Goal: Transaction & Acquisition: Subscribe to service/newsletter

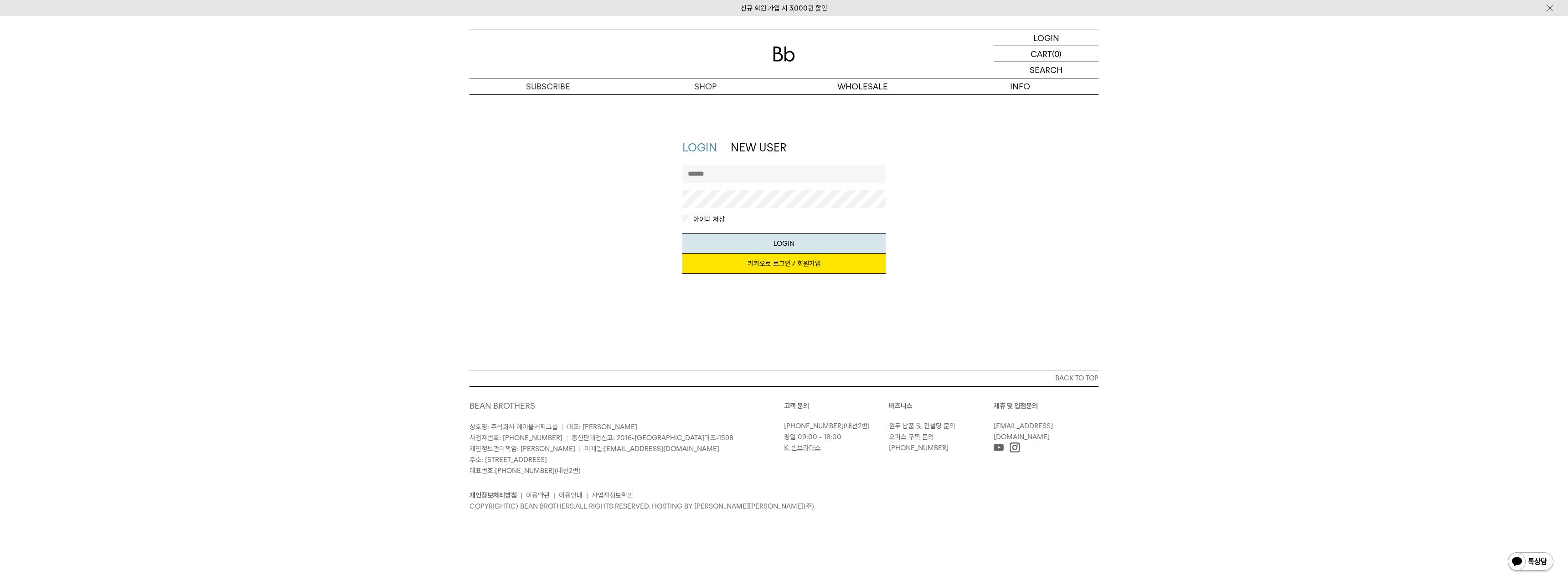
click at [781, 258] on link "카카오로 로그인 / 회원가입" at bounding box center [784, 263] width 204 height 20
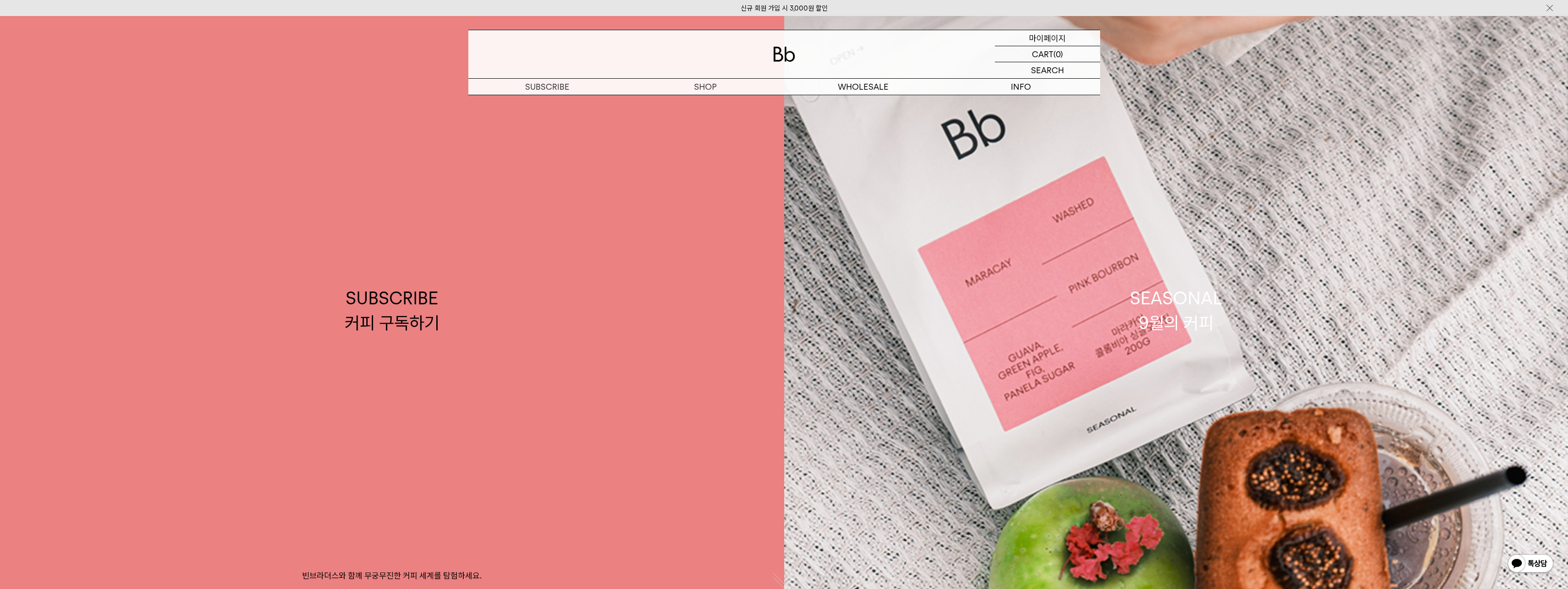
click at [1043, 37] on p "마이페이지" at bounding box center [1047, 37] width 37 height 15
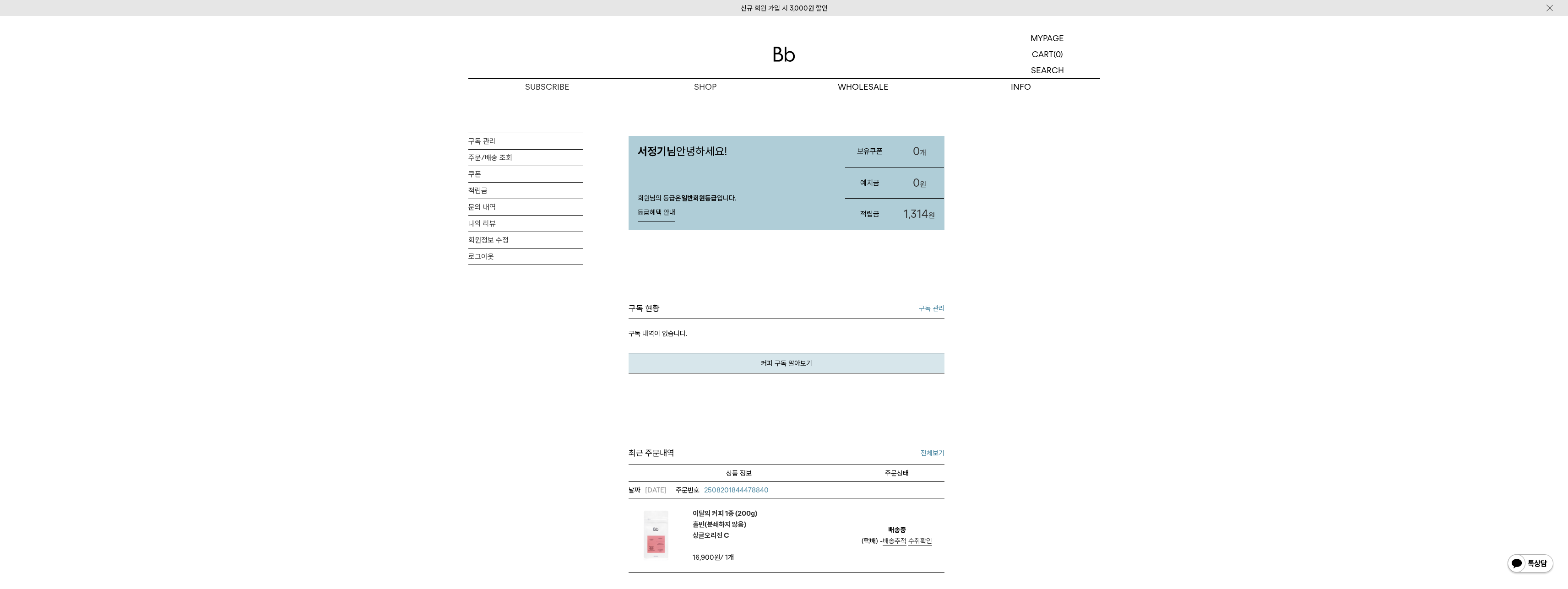
click at [709, 96] on div "서정기님 안녕하세요! 회원님의 등급은 일반회원등급 입니다. 등급혜택 안내 등급혜택 안내 회원 등급 일반회원등급 추가 할인 0원이상 구매시 상품…" at bounding box center [786, 405] width 316 height 621
click at [702, 89] on p "숍" at bounding box center [705, 87] width 158 height 16
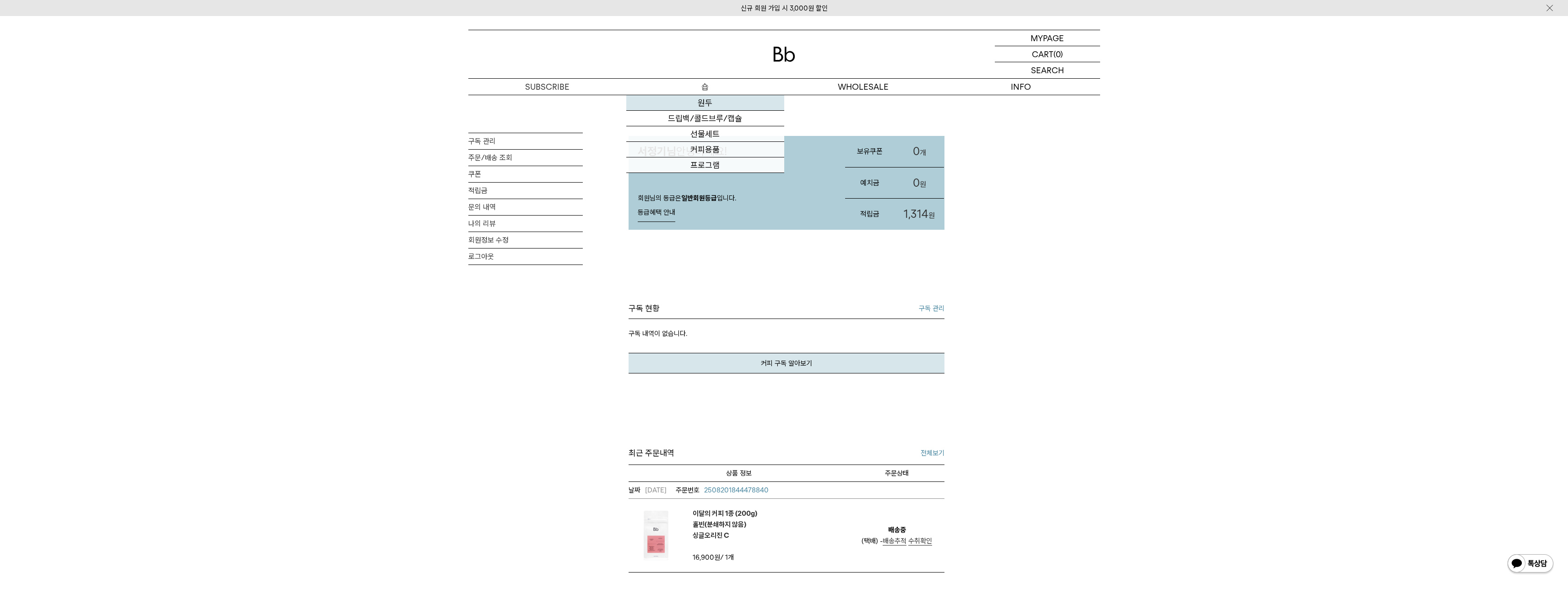
click at [707, 95] on link "원두" at bounding box center [705, 103] width 158 height 15
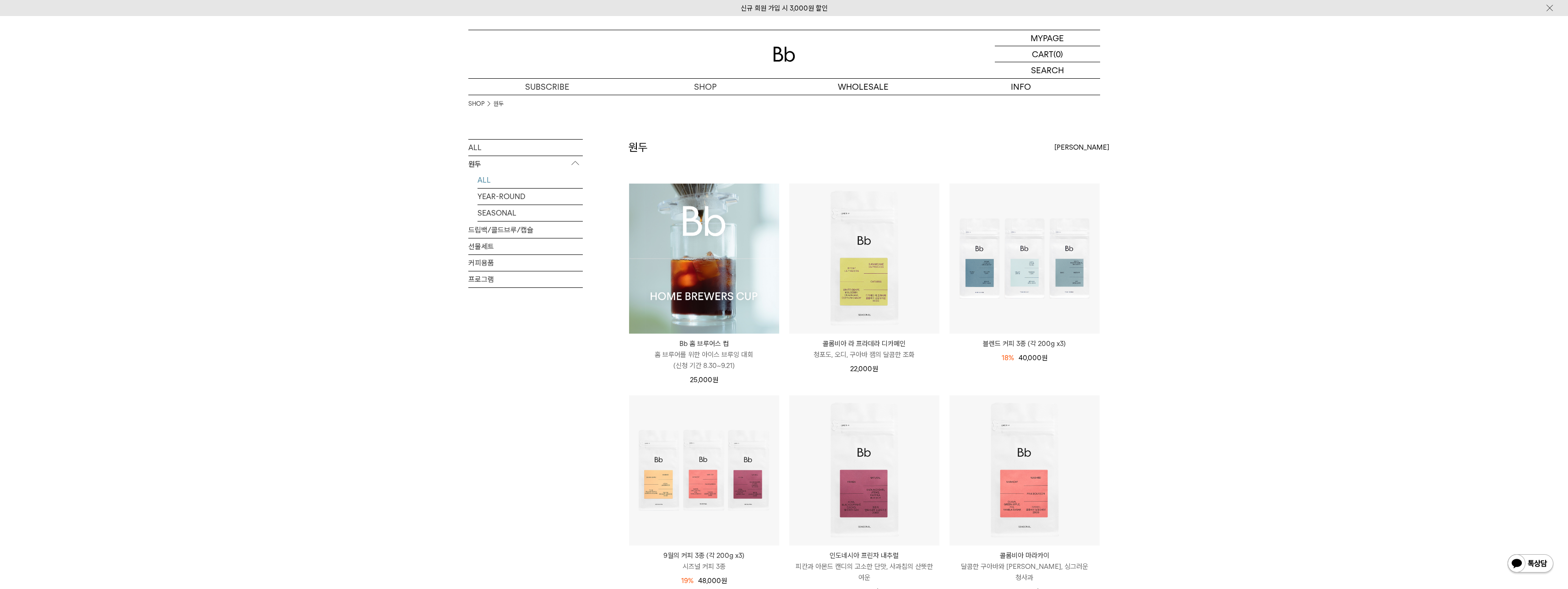
click at [754, 356] on p "홈 브루어를 위한 아이스 브루잉 대회 (신청 기간 8.30~9.21)" at bounding box center [704, 360] width 150 height 22
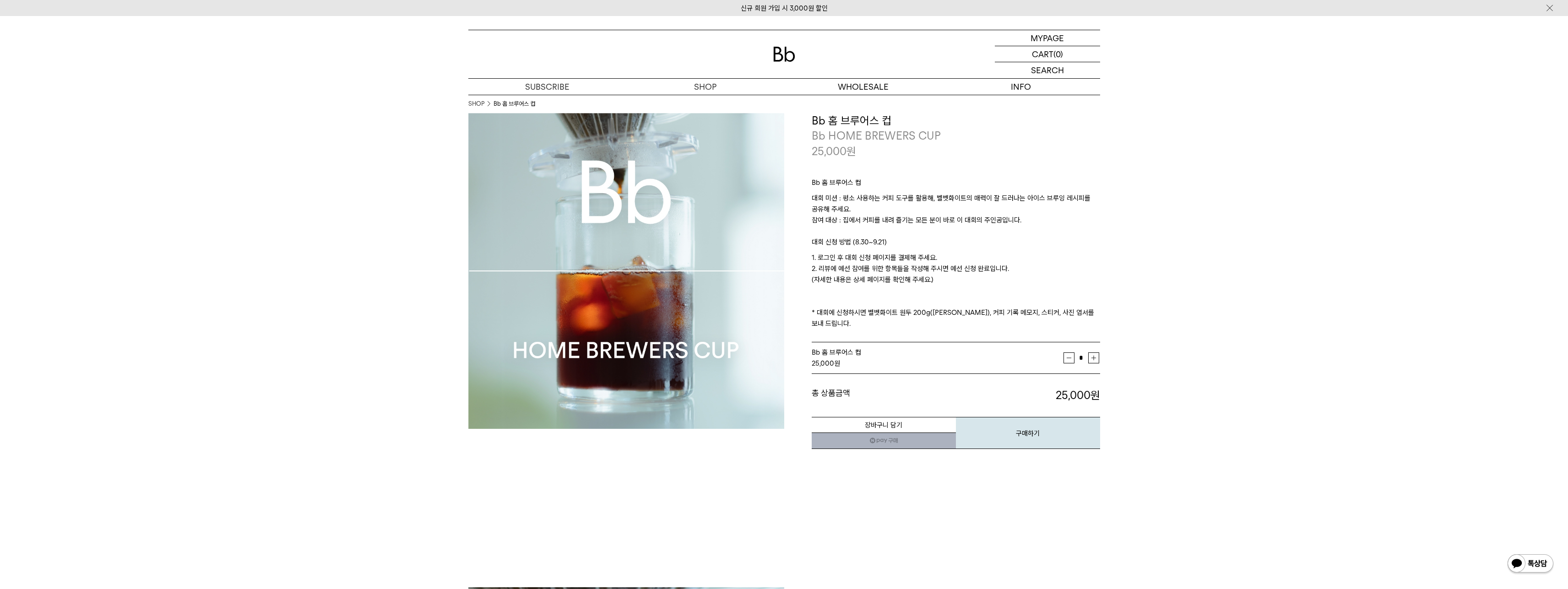
click at [903, 433] on link "네이버페이 구매하기" at bounding box center [884, 441] width 144 height 16
drag, startPoint x: 834, startPoint y: 201, endPoint x: 1089, endPoint y: 216, distance: 255.4
click at [1089, 216] on p "대회 미션 : 평소 사용하는 커피 도구를 활용해, 벨벳화이트의 매력이 잘 드러나는 아이스 브루잉 레시피를 공유해 주세요. 참여 대상 : 집에서…" at bounding box center [956, 214] width 289 height 44
click at [1088, 218] on p "대회 미션 : 평소 사용하는 커피 도구를 활용해, 벨벳화이트의 매력이 잘 드러나는 아이스 브루잉 레시피를 공유해 주세요. 참여 대상 : 집에서…" at bounding box center [956, 214] width 289 height 44
click at [1025, 417] on button "구매하기" at bounding box center [1028, 433] width 144 height 32
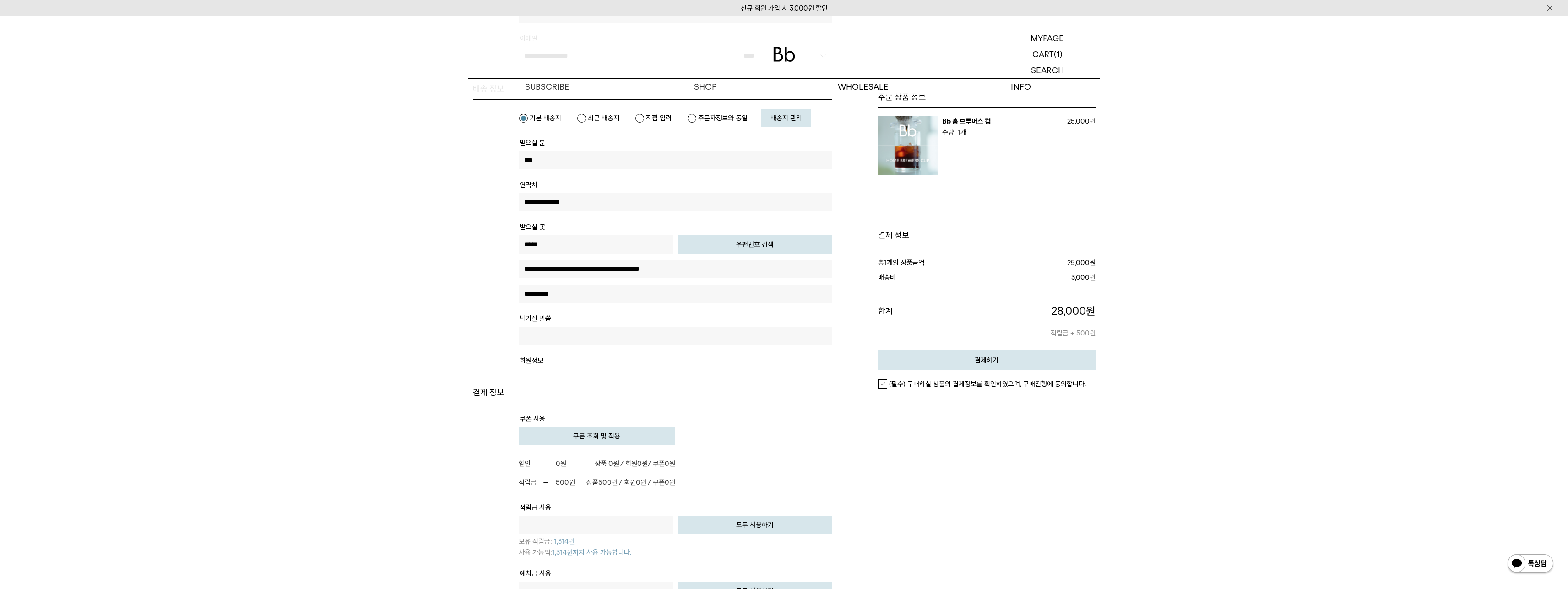
scroll to position [274, 0]
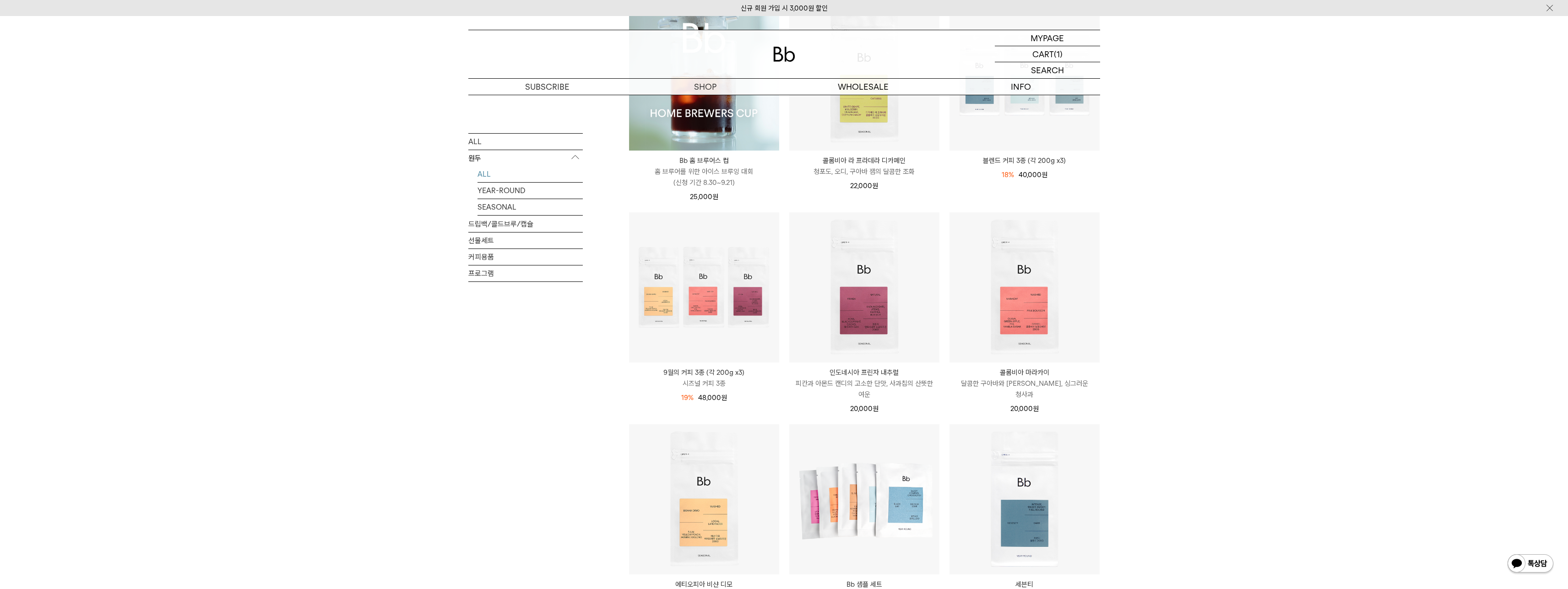
scroll to position [274, 0]
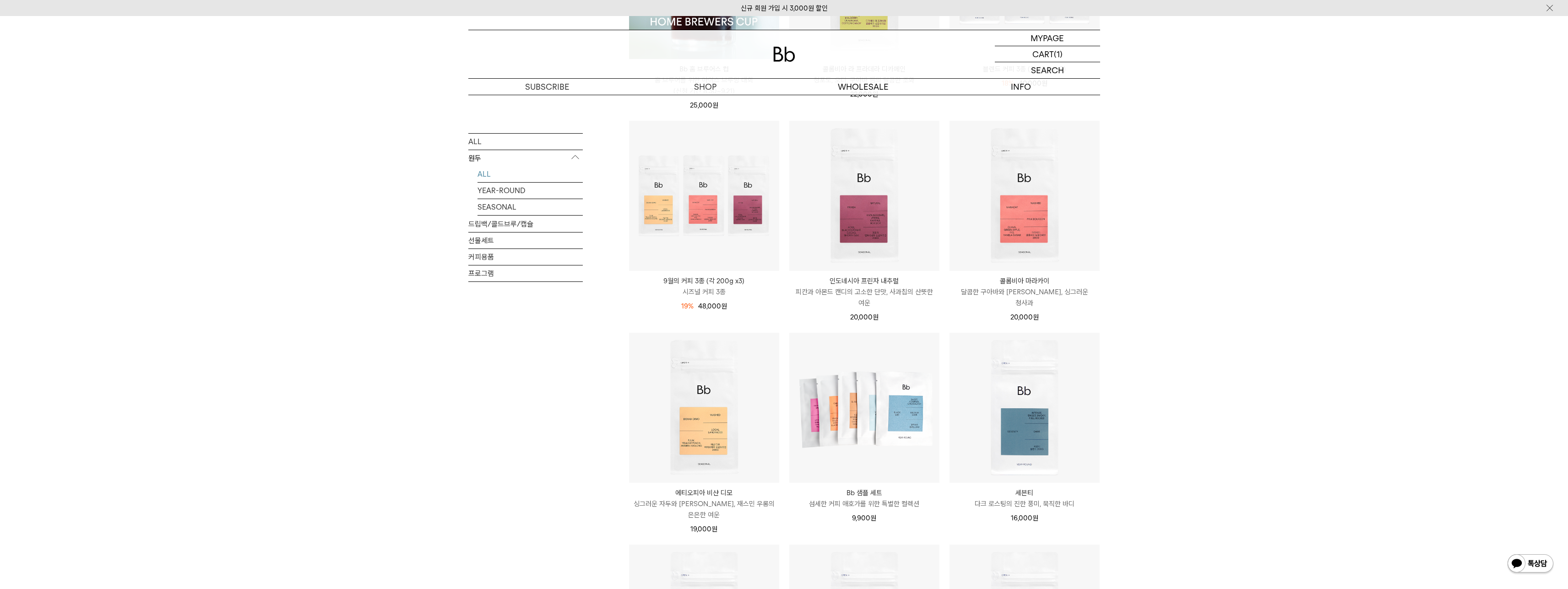
click at [743, 288] on p "시즈널 커피 3종" at bounding box center [704, 292] width 150 height 11
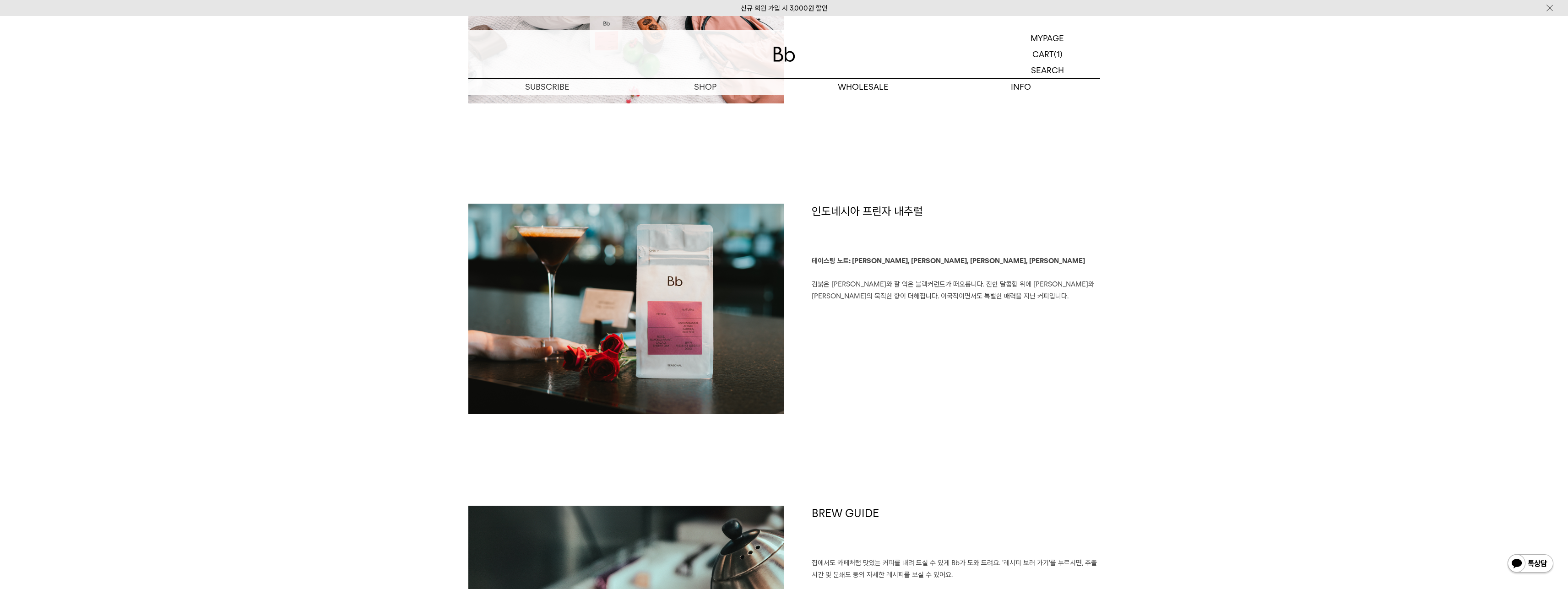
scroll to position [1327, 0]
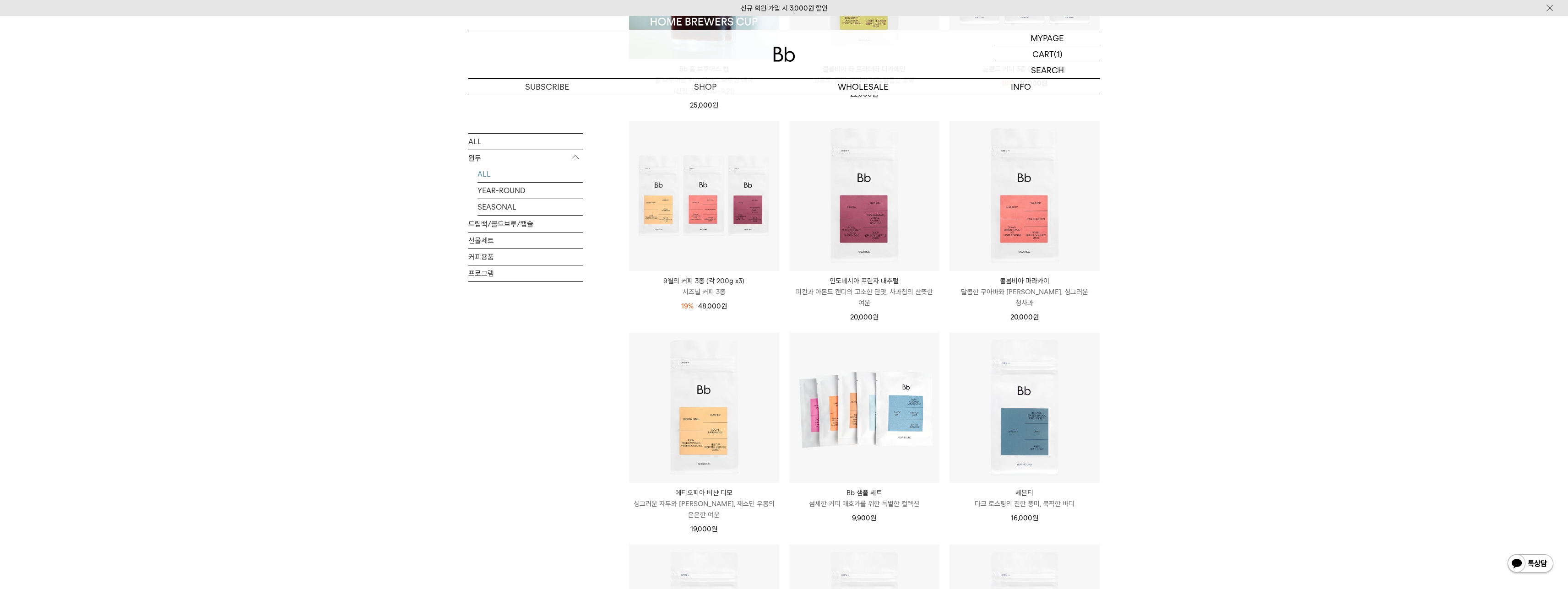
click at [1034, 294] on p "달콤한 구아바와 [PERSON_NAME], 싱그러운 청사과" at bounding box center [1025, 298] width 150 height 22
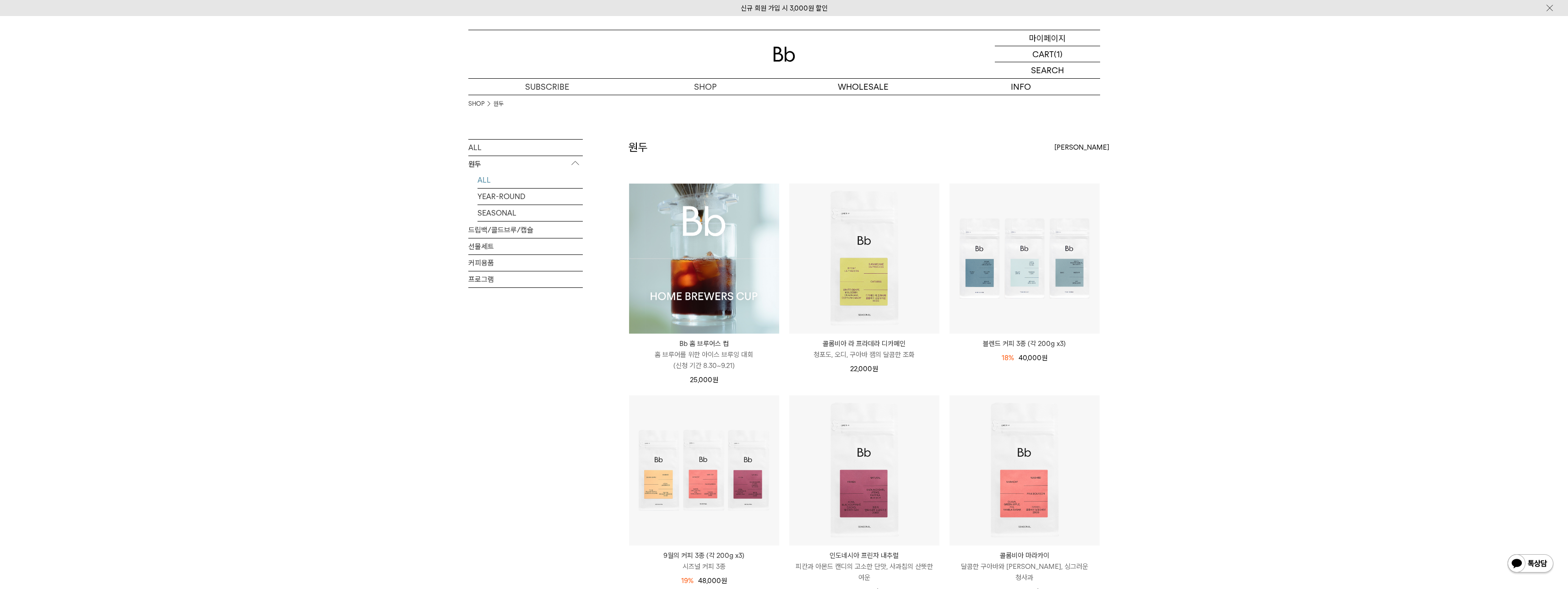
click at [1058, 40] on p "마이페이지" at bounding box center [1047, 37] width 37 height 15
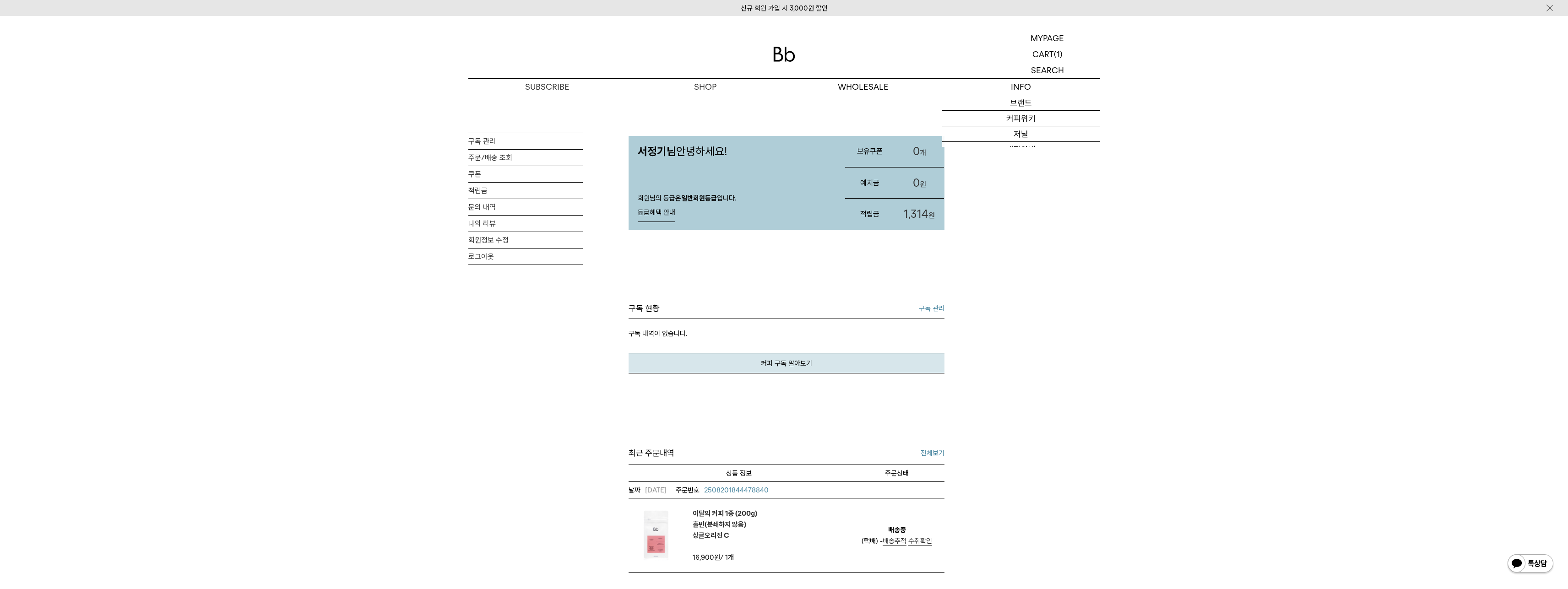
scroll to position [183, 0]
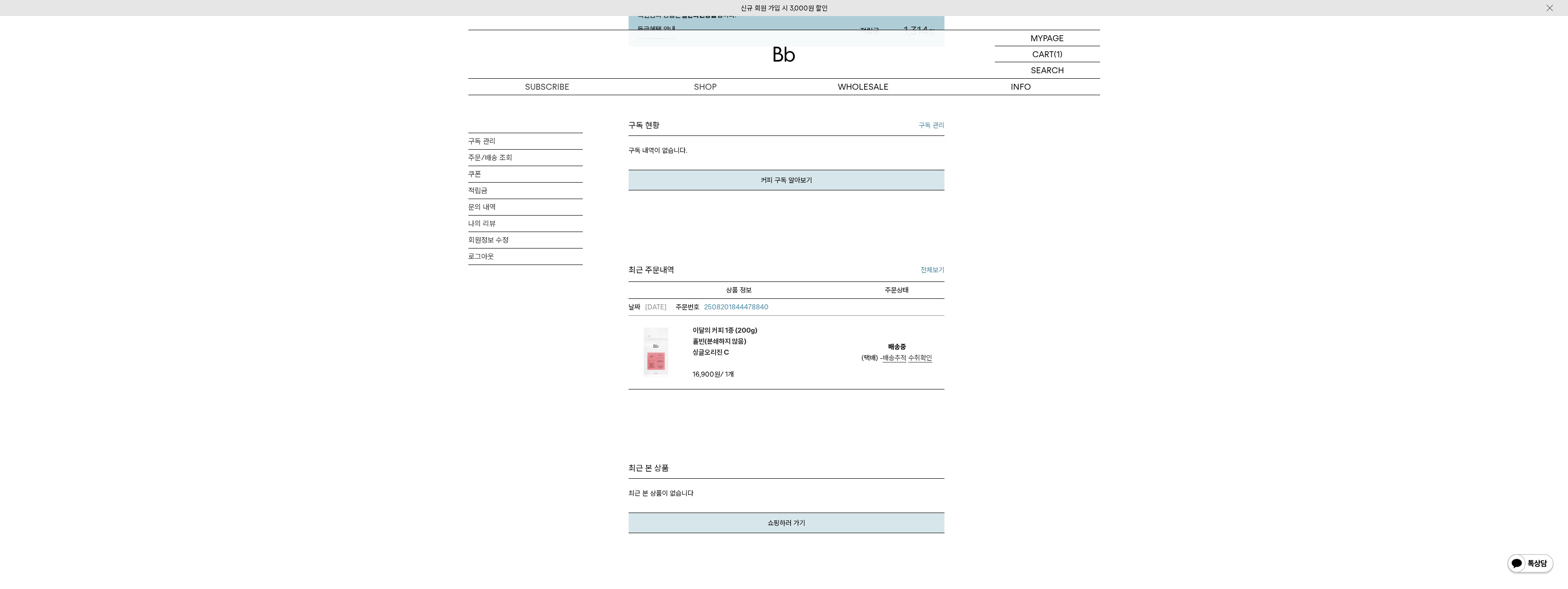
click at [932, 267] on link "전체보기" at bounding box center [932, 270] width 24 height 11
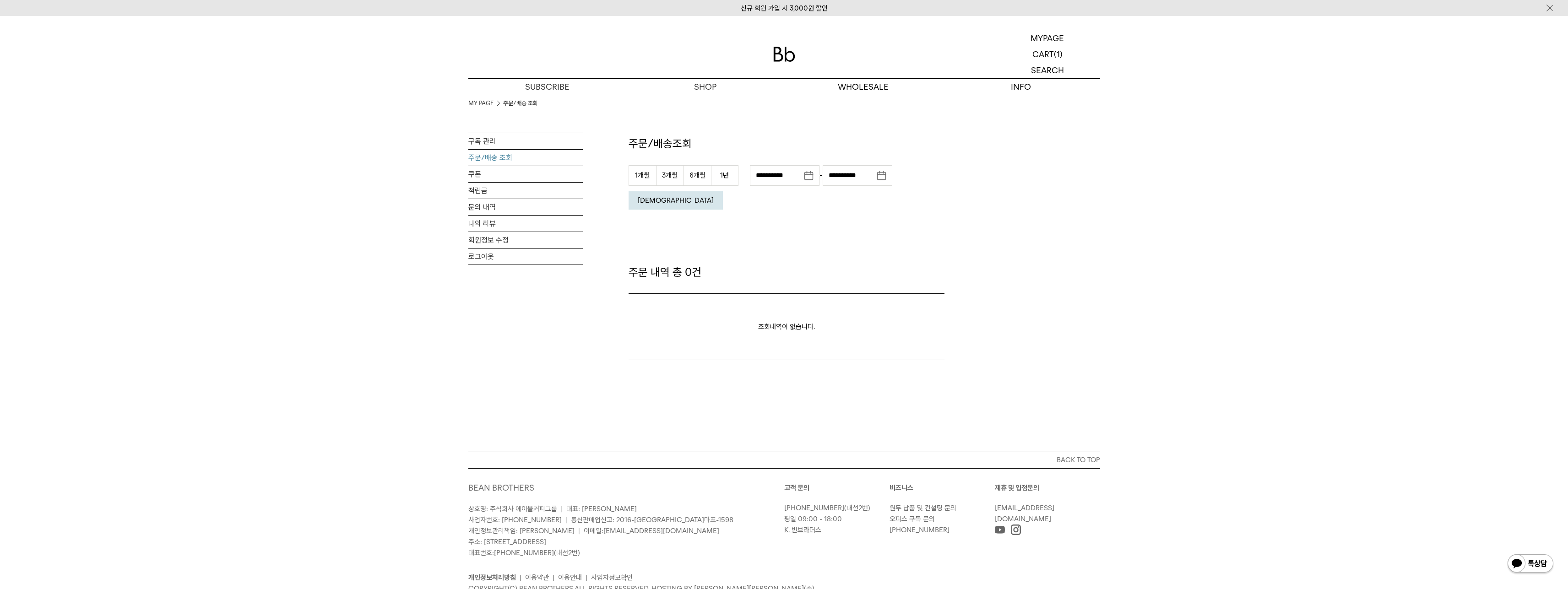
drag, startPoint x: 917, startPoint y: 274, endPoint x: 918, endPoint y: 269, distance: 5.1
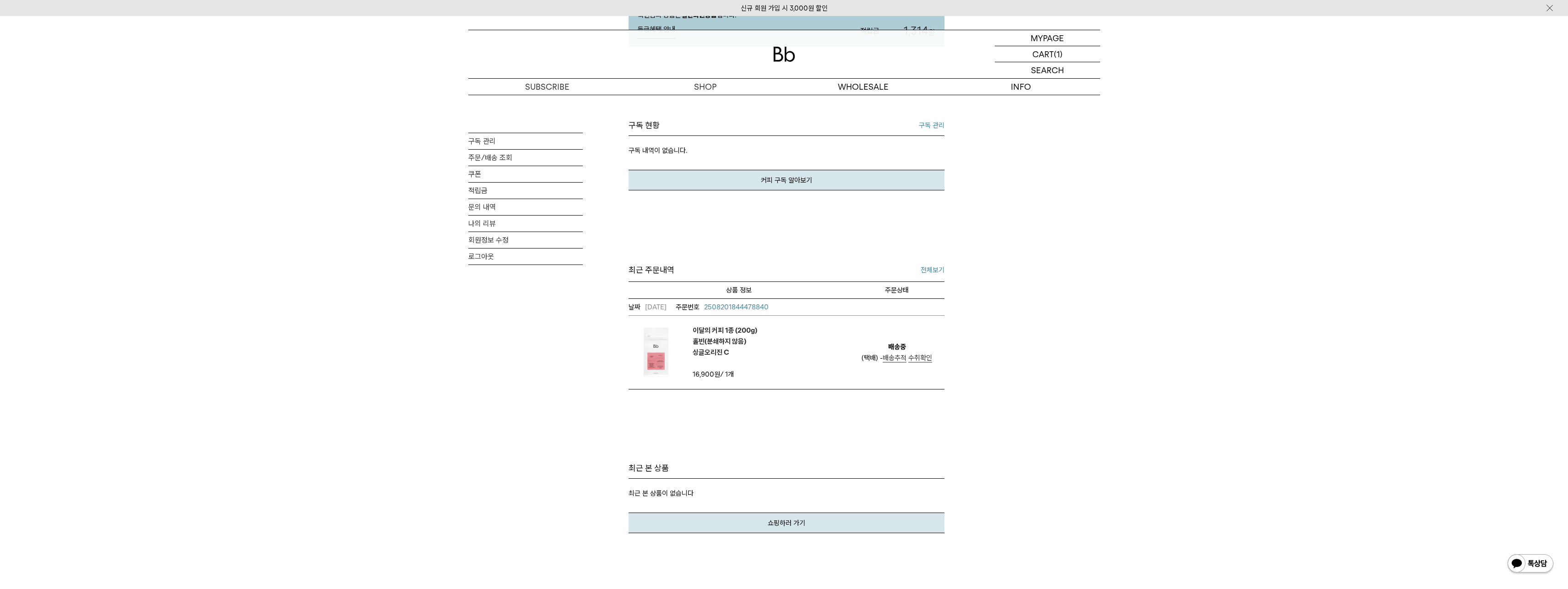
click at [940, 144] on p "구독 내역이 없습니다." at bounding box center [786, 152] width 316 height 34
click at [934, 126] on link "구독 관리" at bounding box center [932, 125] width 26 height 11
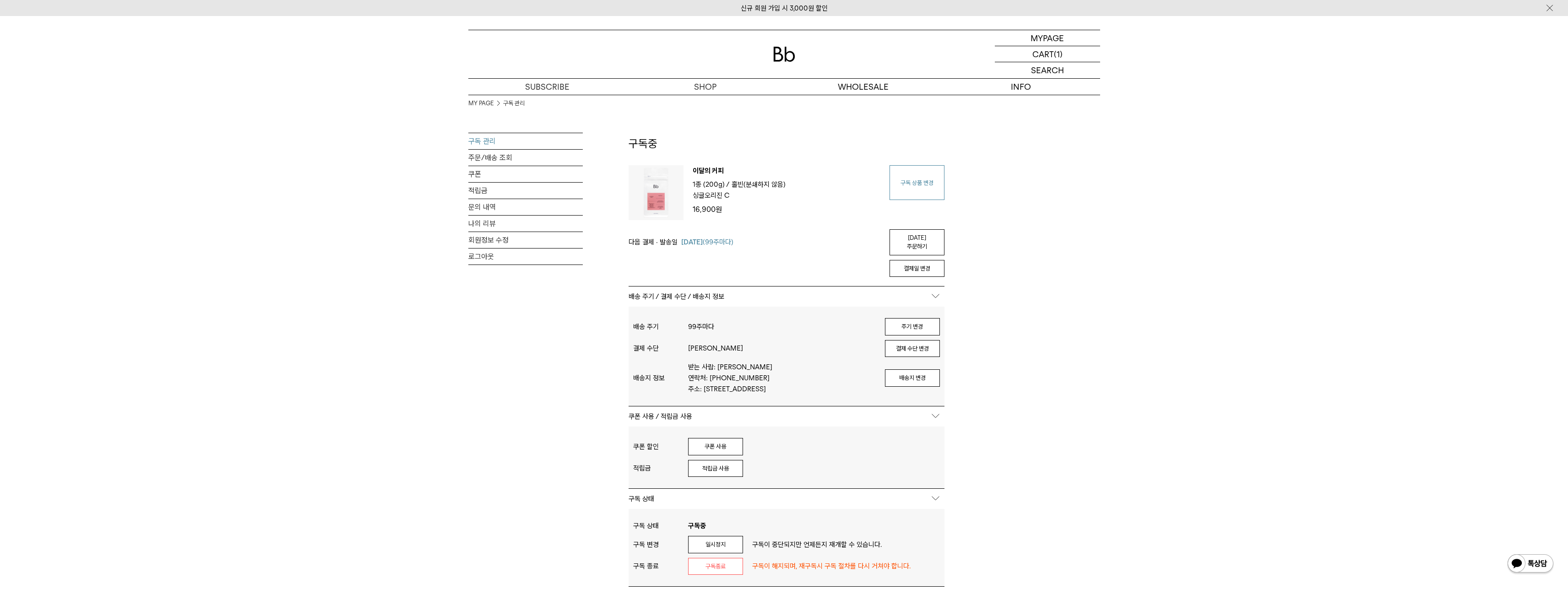
click at [929, 199] on link "구독 상품 변경" at bounding box center [917, 182] width 55 height 35
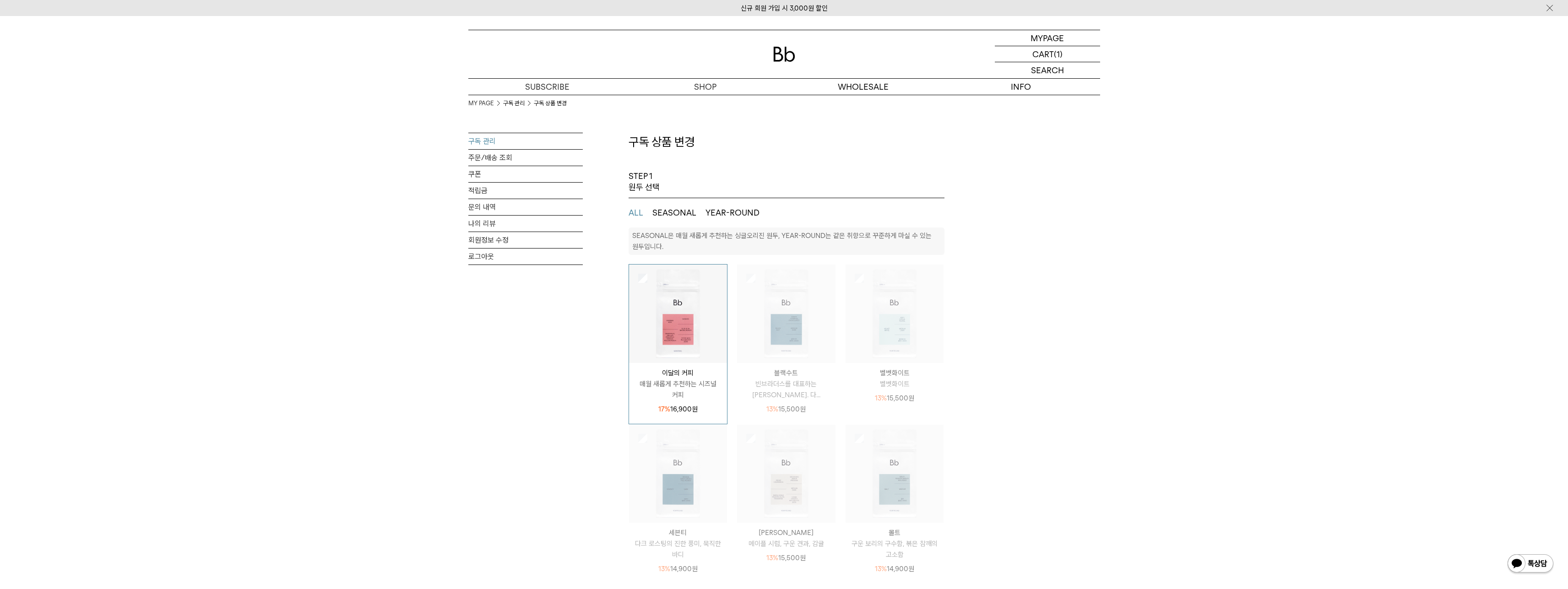
select select "**"
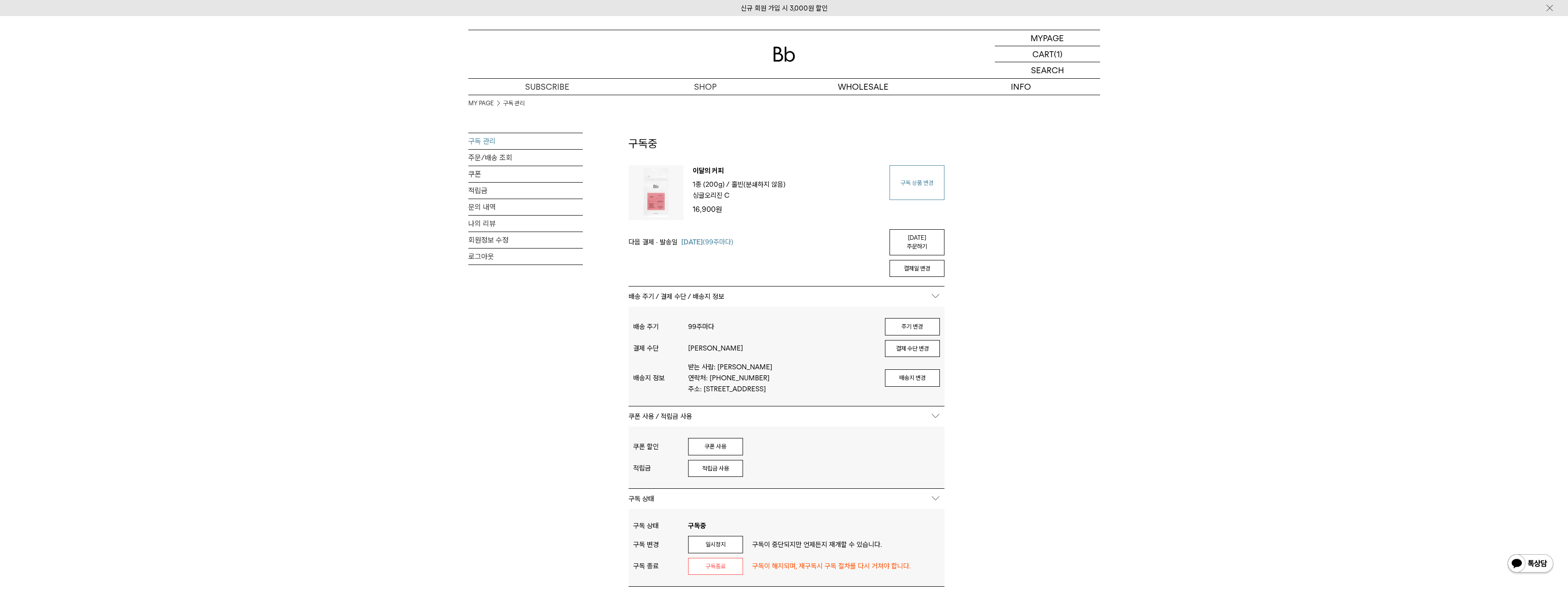
click at [914, 192] on link "구독 상품 변경" at bounding box center [917, 182] width 55 height 35
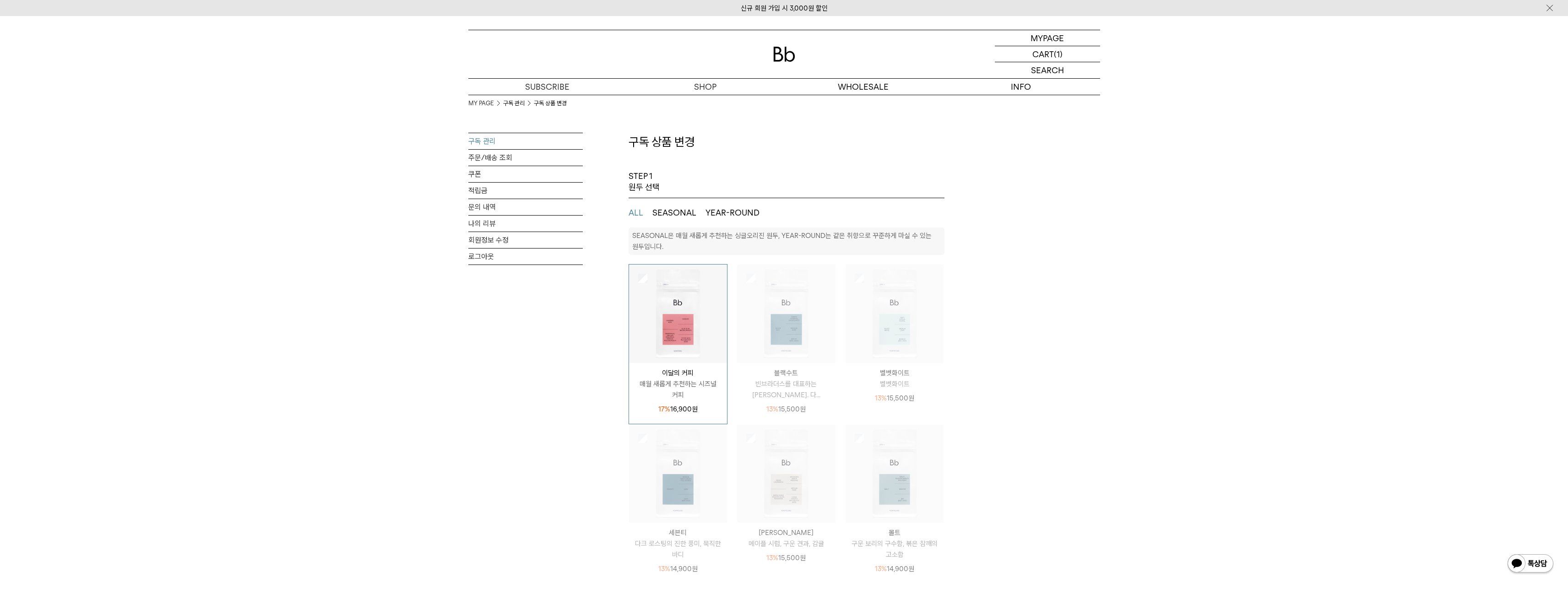
select select "**"
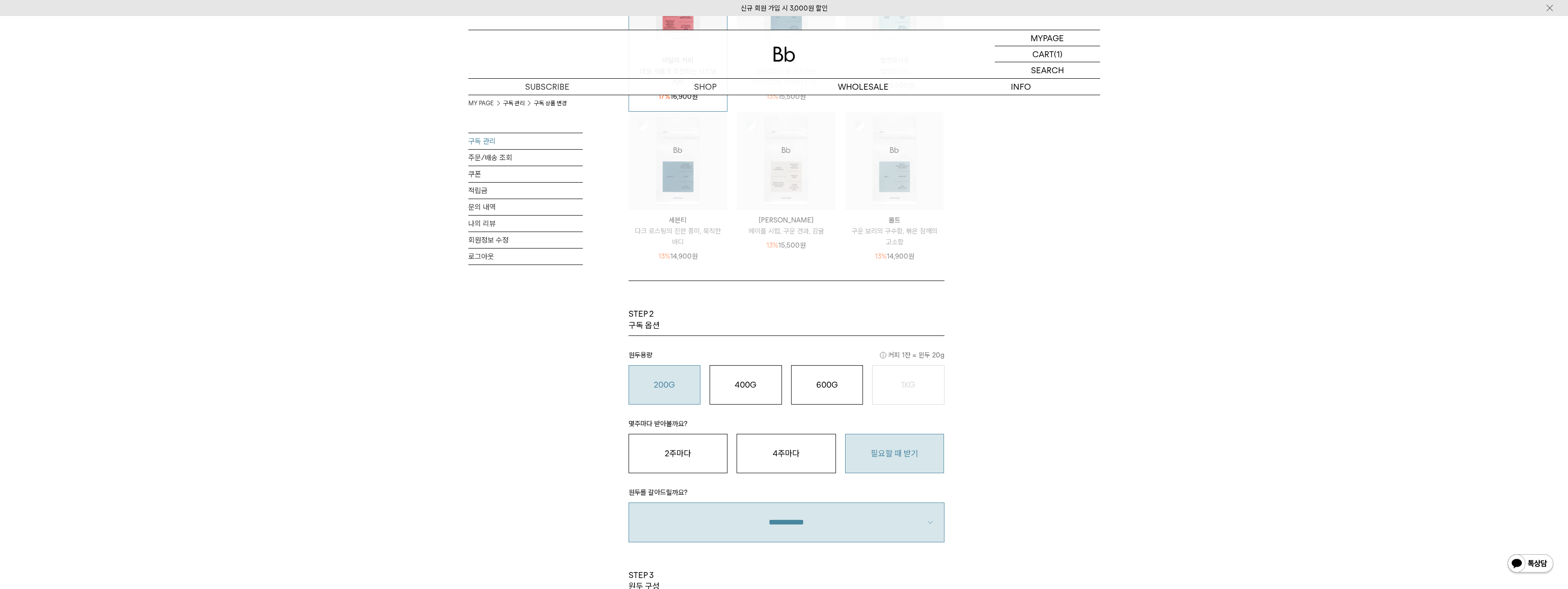
scroll to position [458, 0]
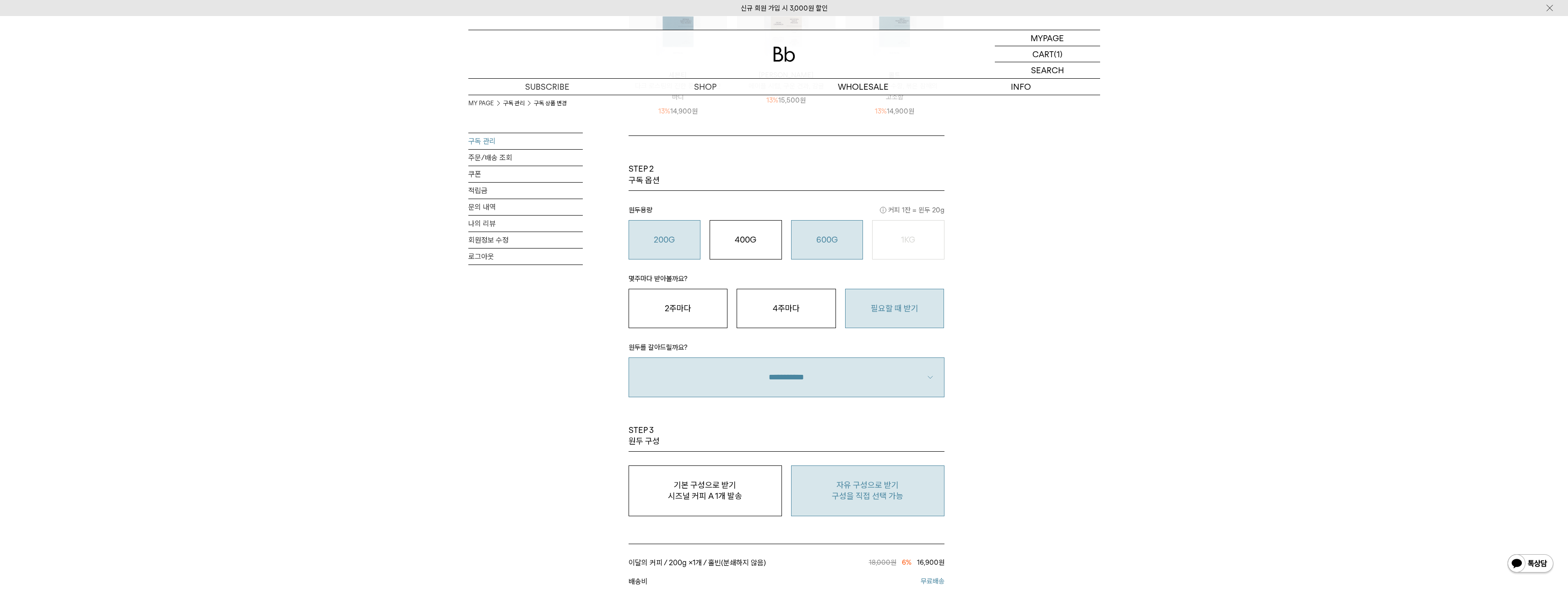
click at [845, 240] on div "600G 43,000 원" at bounding box center [827, 240] width 62 height 11
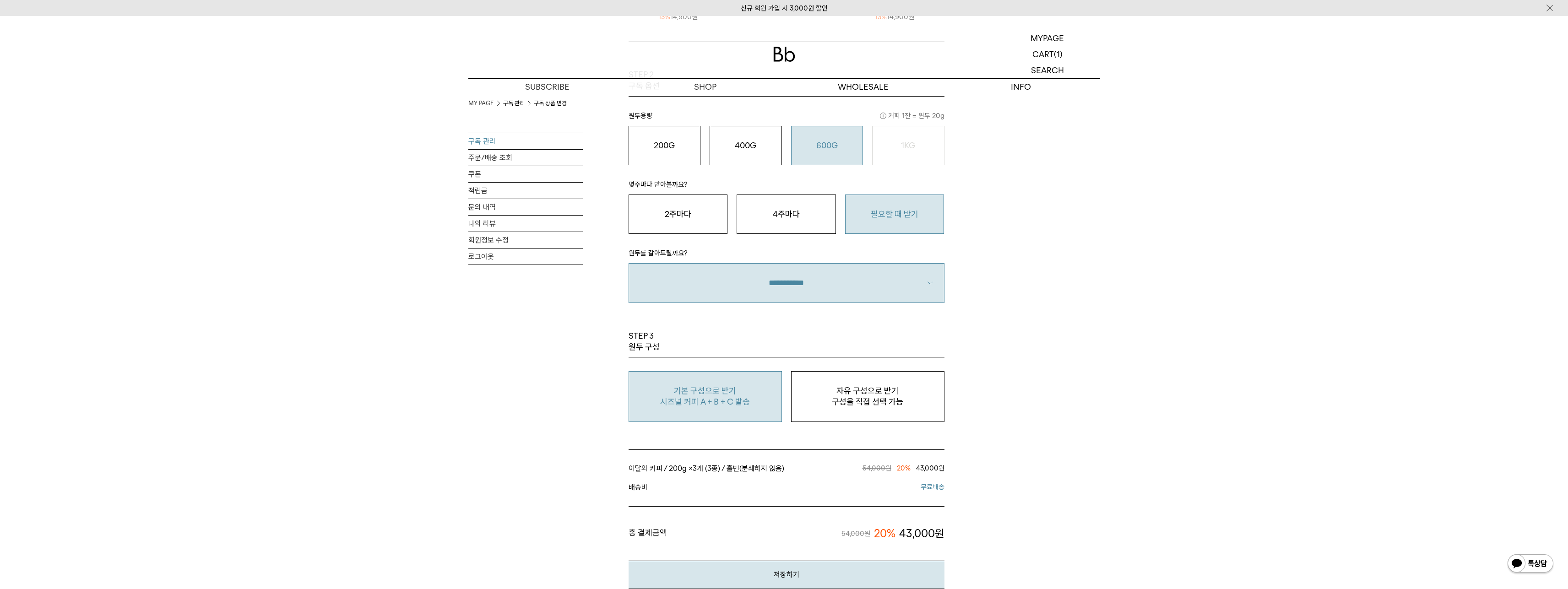
scroll to position [594, 0]
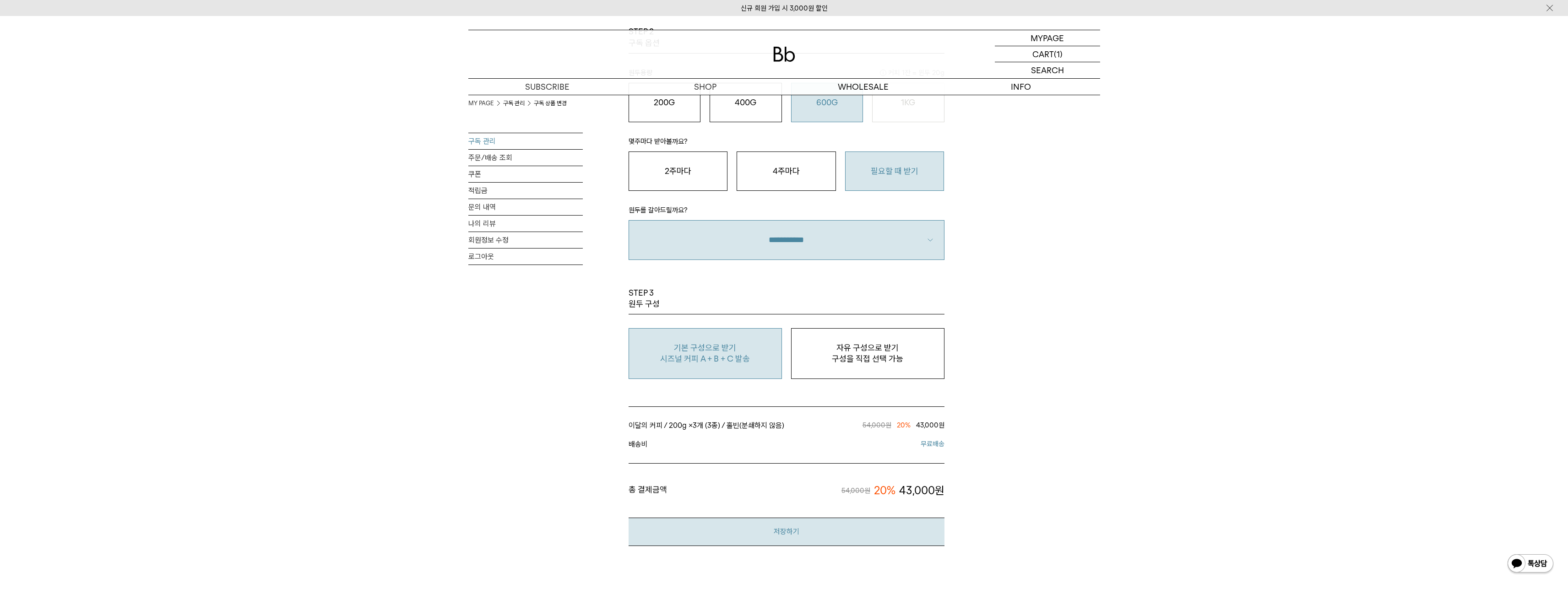
click at [866, 542] on button "저장하기" at bounding box center [786, 532] width 316 height 28
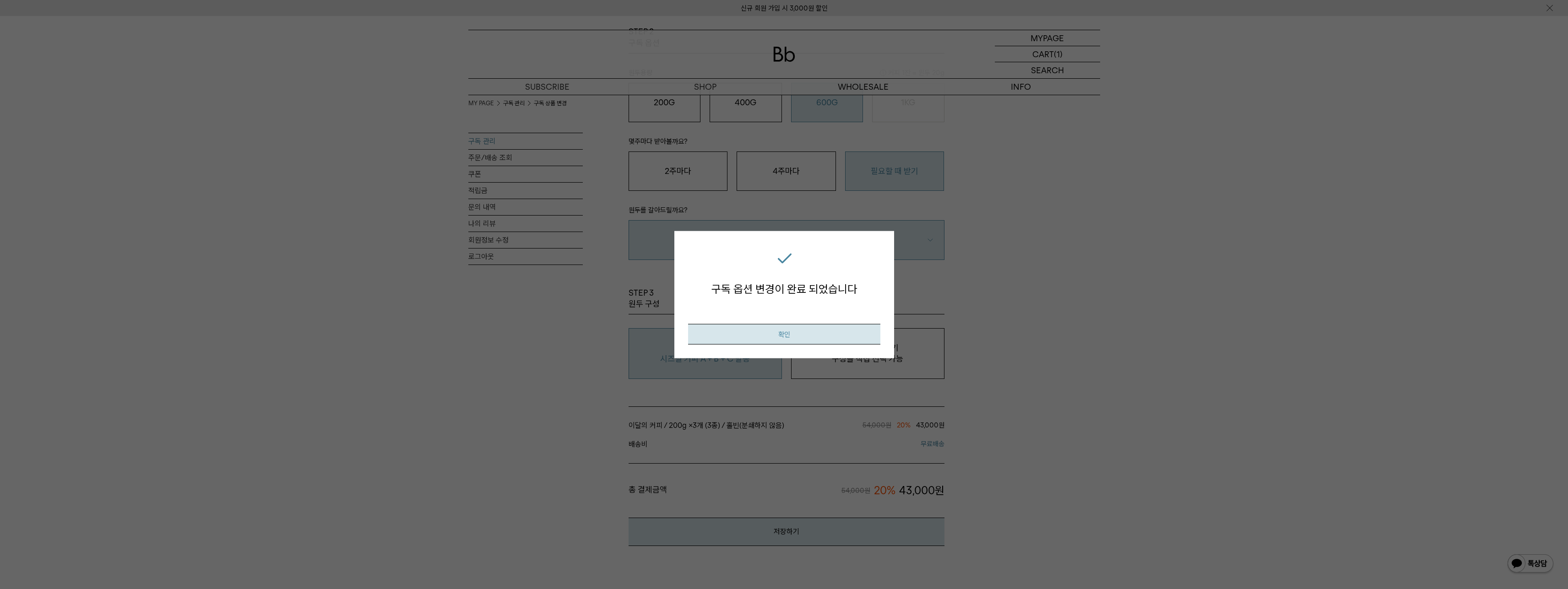
click at [830, 337] on button "확인" at bounding box center [784, 334] width 193 height 21
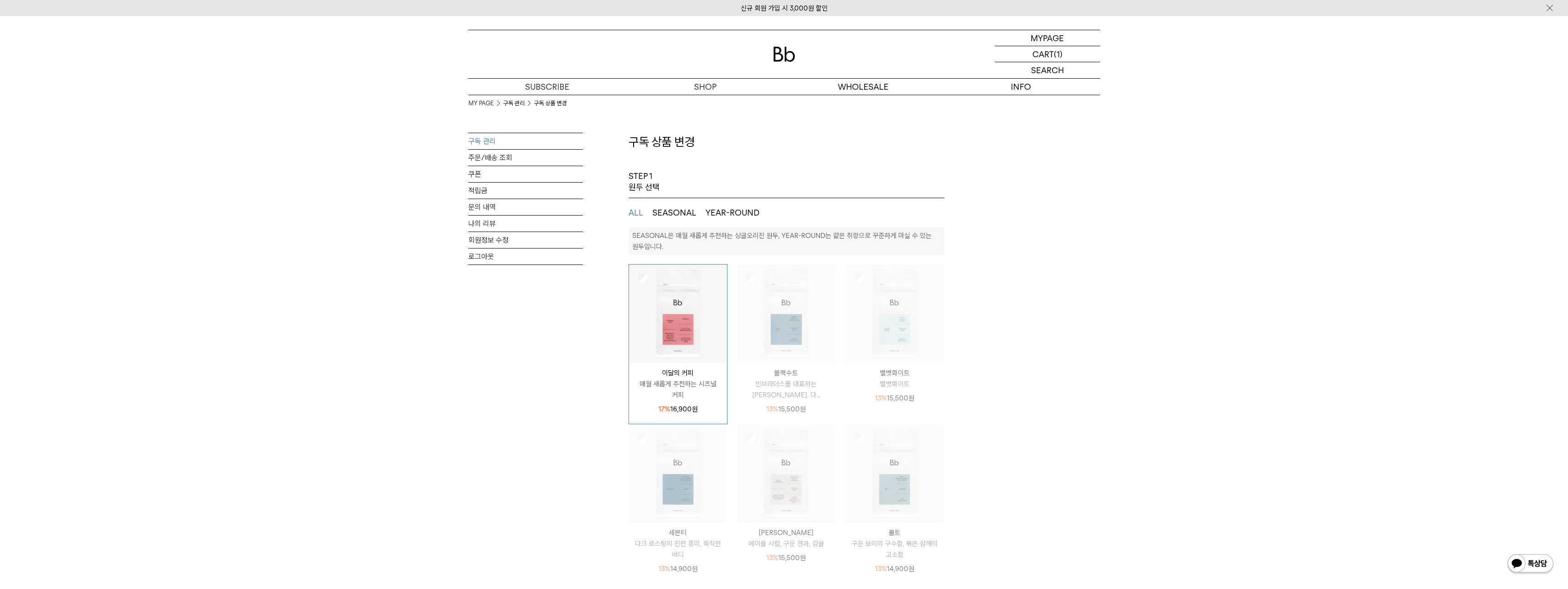
select select "**"
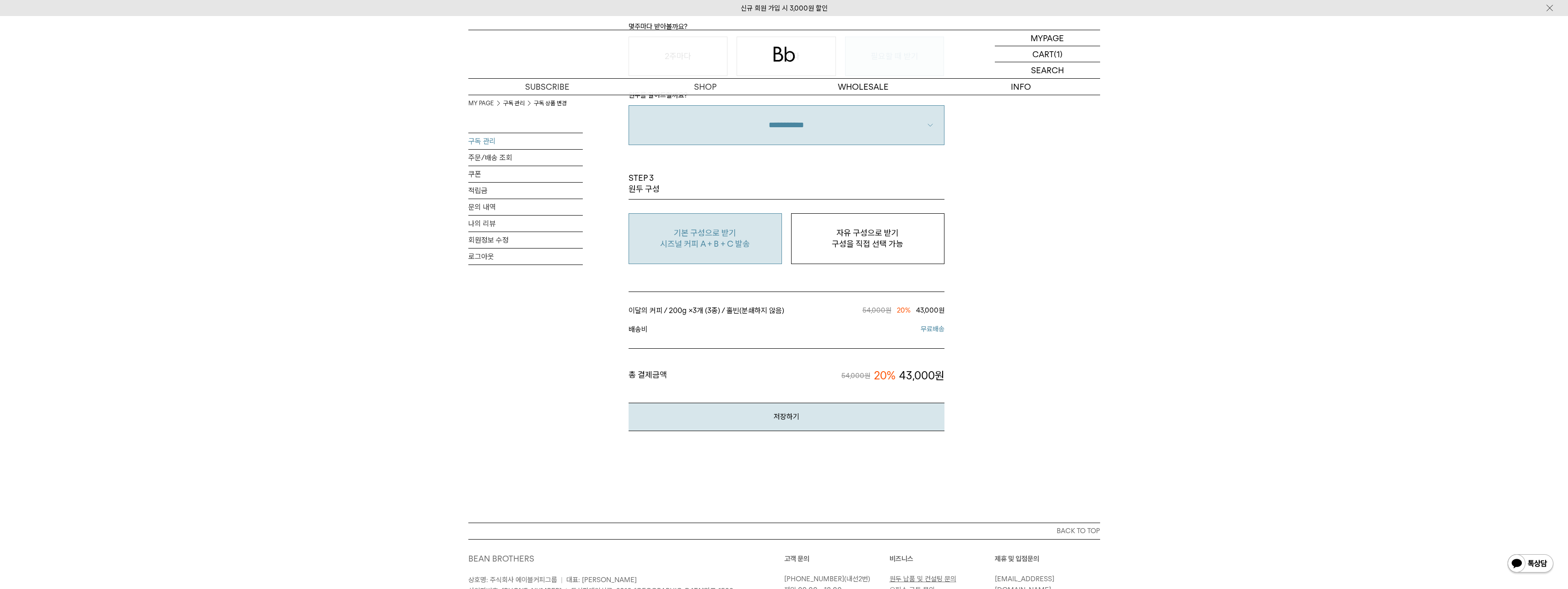
scroll to position [594, 0]
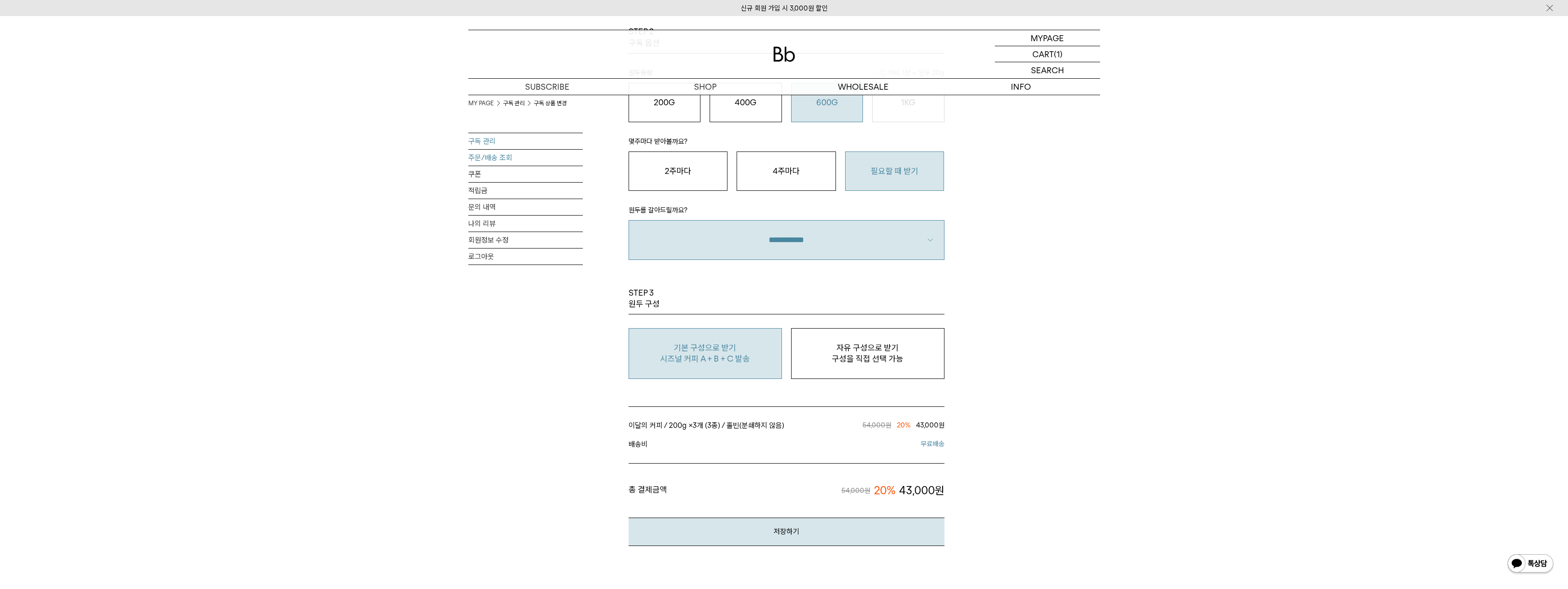
click at [490, 152] on link "주문/배송 조회" at bounding box center [525, 158] width 114 height 16
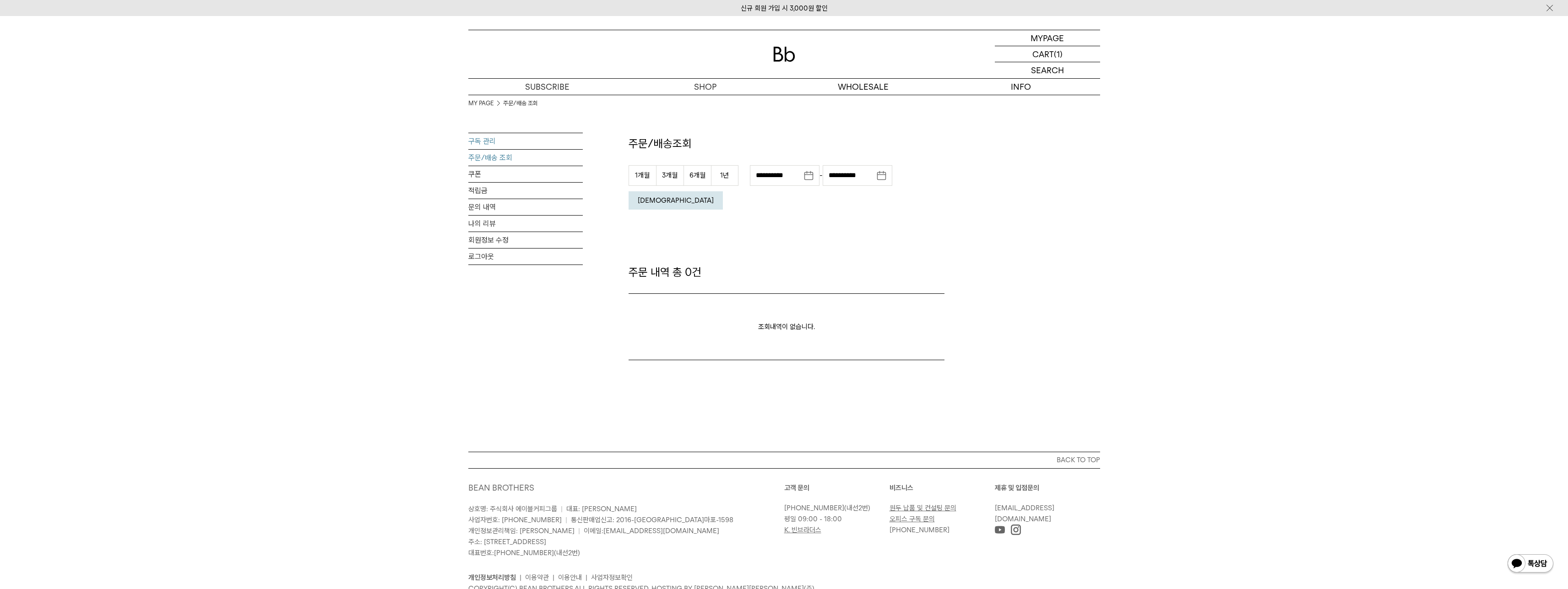
click at [482, 133] on link "구독 관리" at bounding box center [525, 141] width 114 height 16
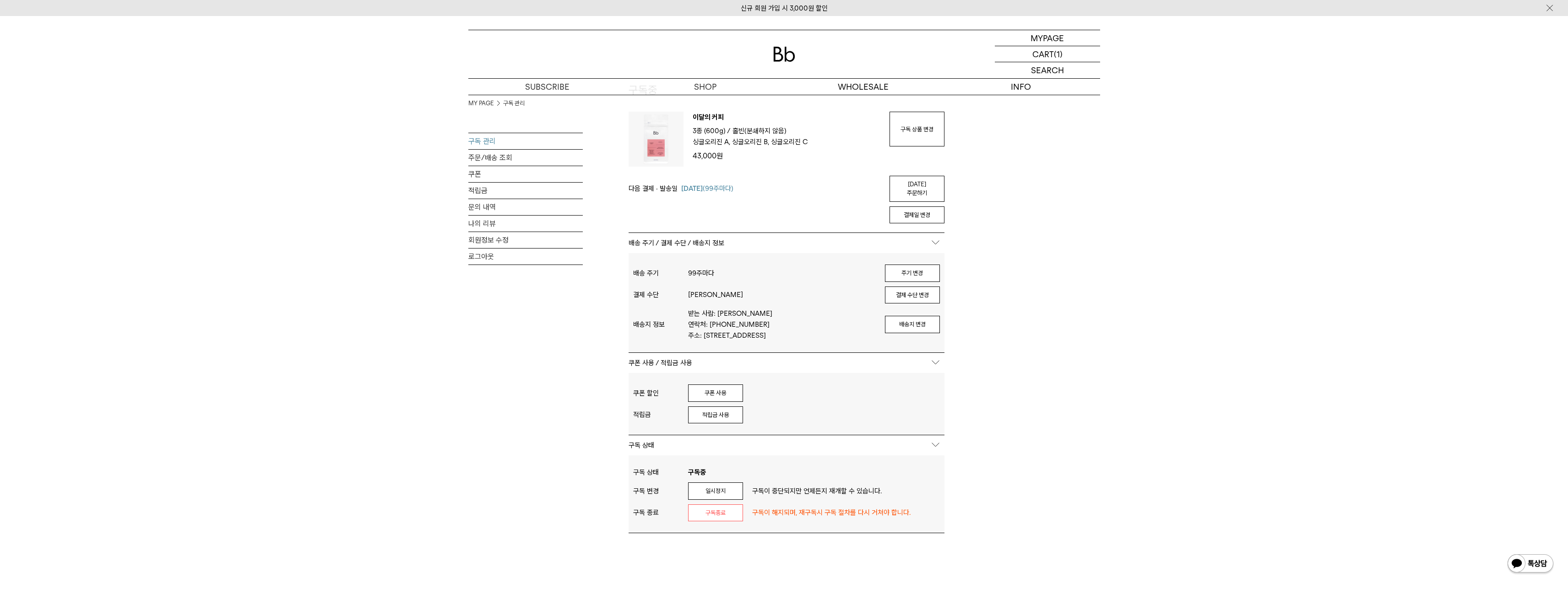
scroll to position [137, 0]
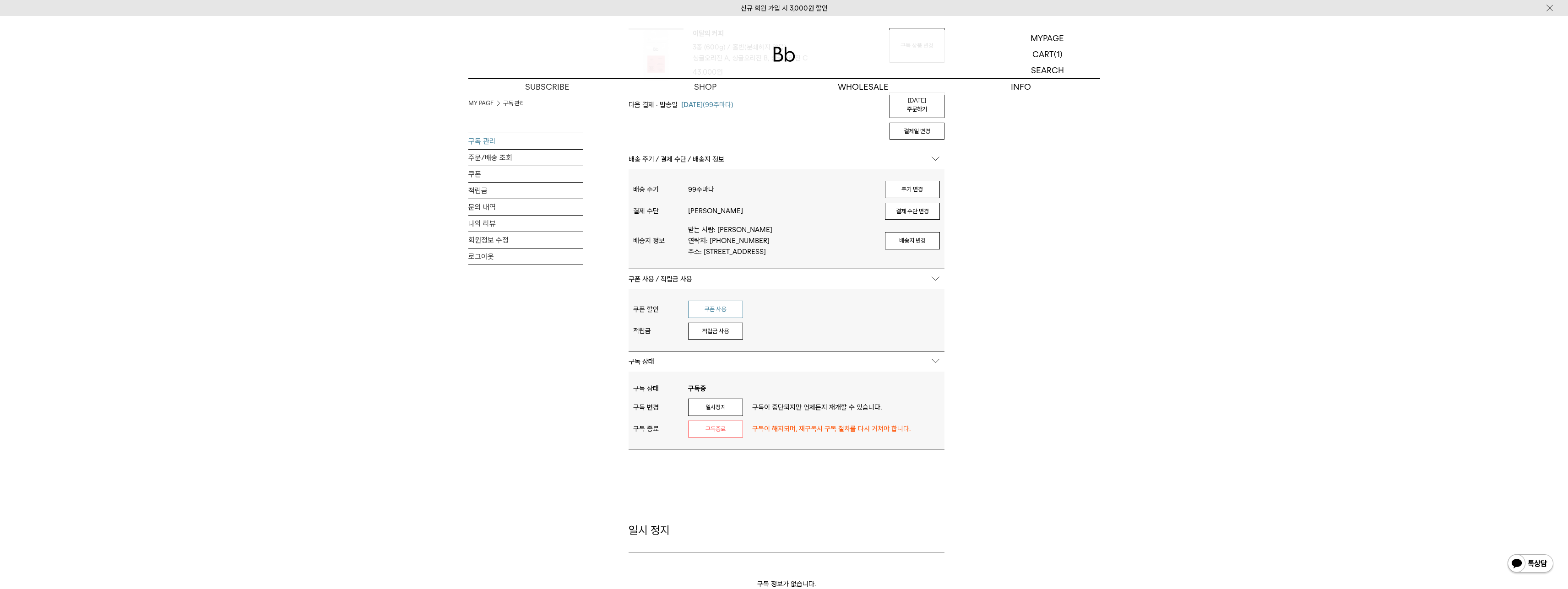
click at [697, 307] on button "쿠폰 사용" at bounding box center [716, 309] width 55 height 17
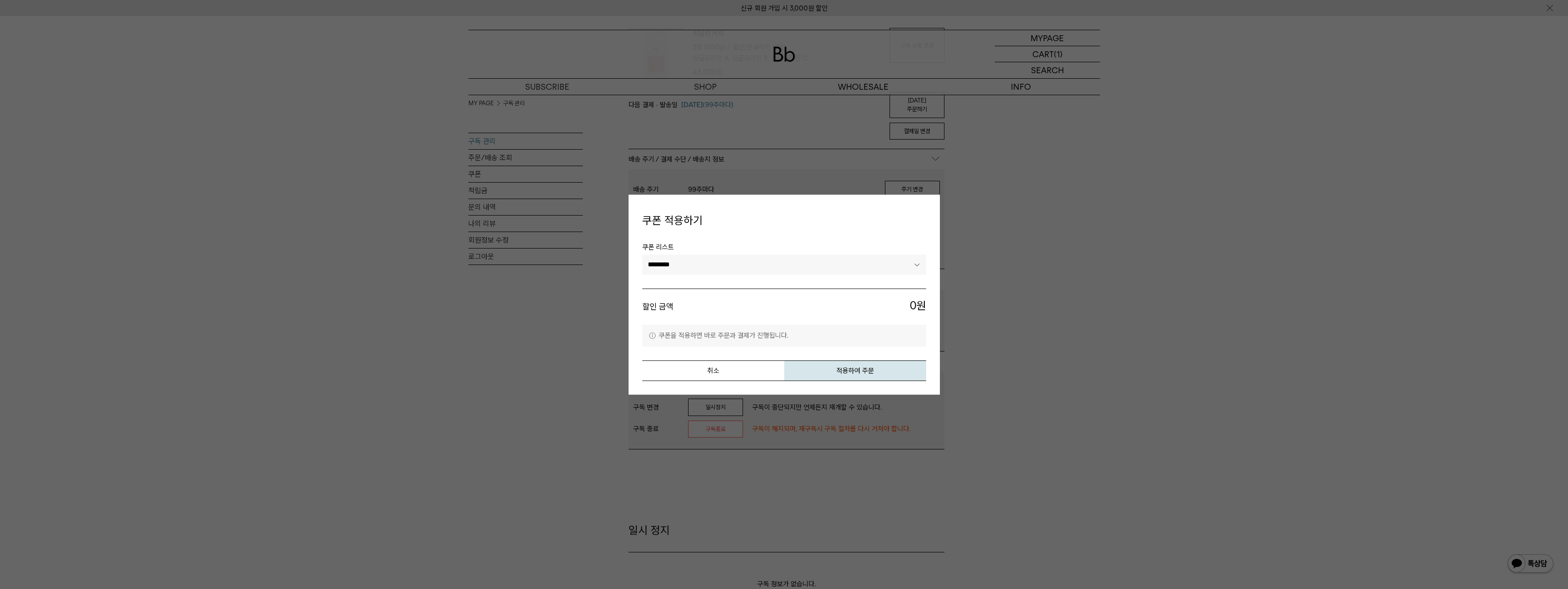
click at [911, 269] on select "********" at bounding box center [784, 265] width 284 height 20
click at [910, 269] on select "********" at bounding box center [784, 265] width 284 height 20
click at [739, 371] on button "취소" at bounding box center [713, 370] width 142 height 21
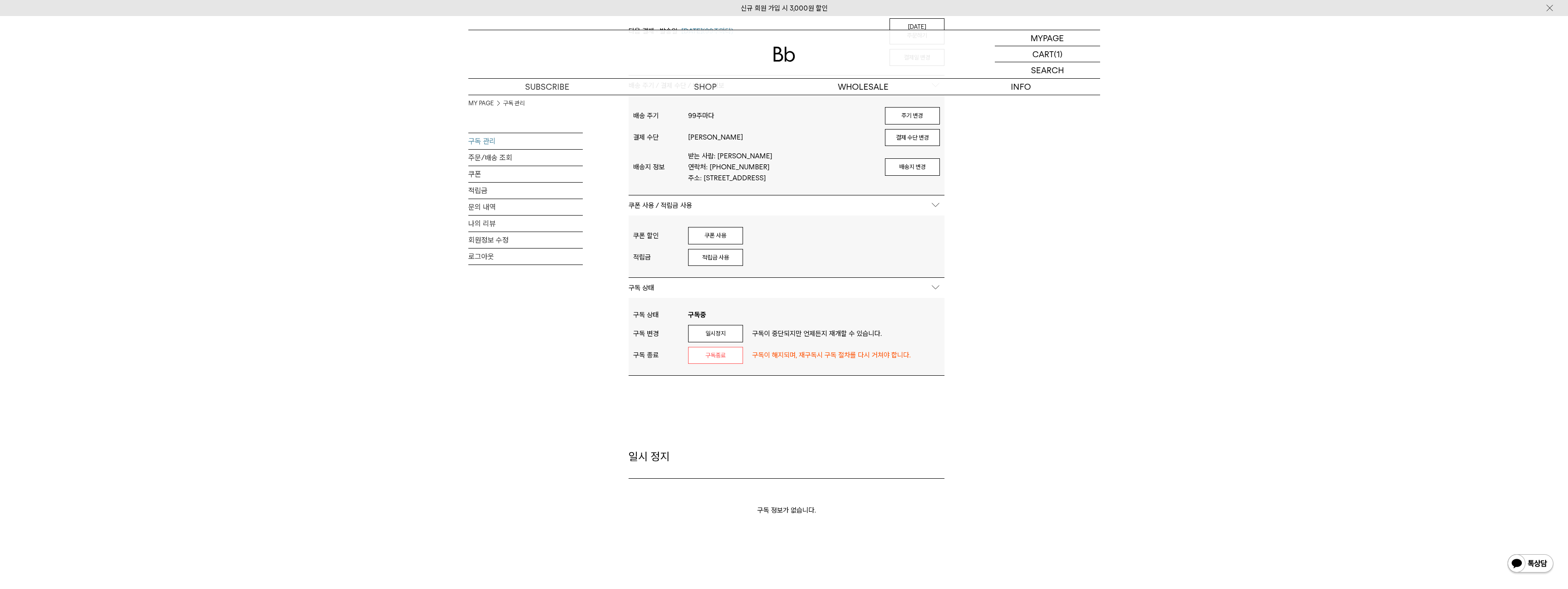
scroll to position [92, 0]
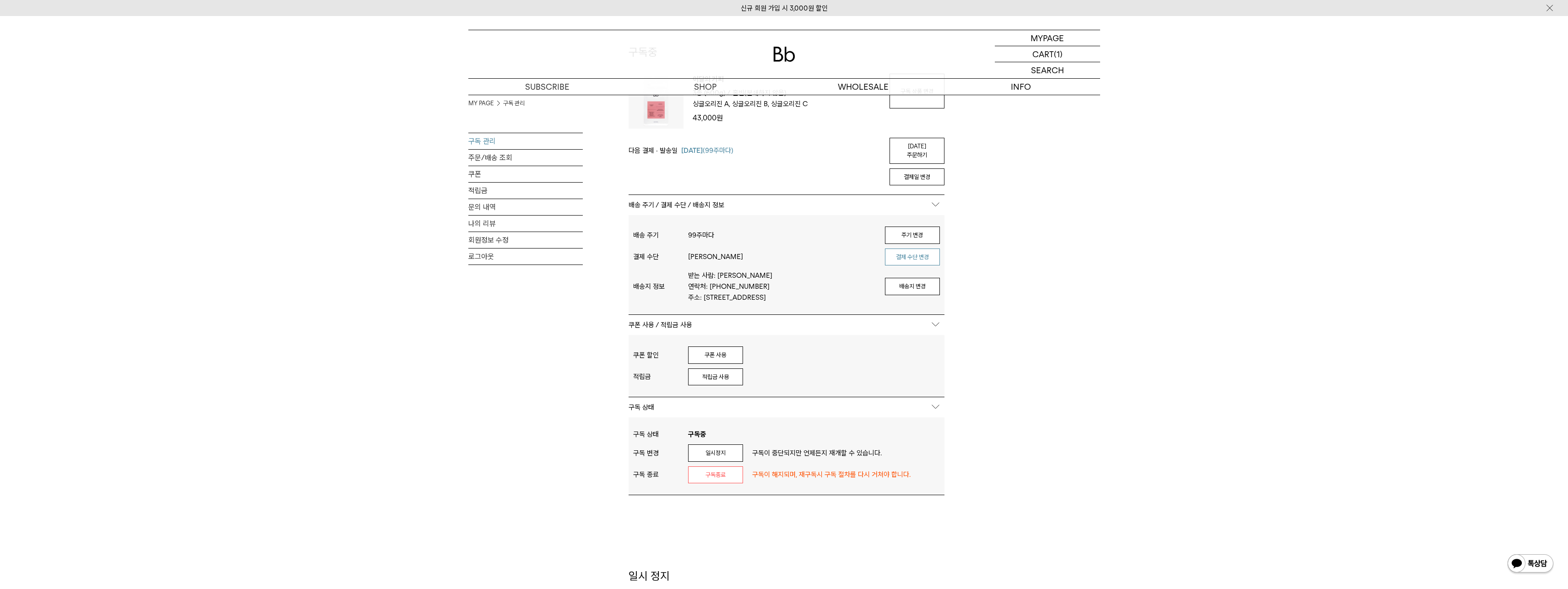
click at [934, 253] on button "결제 수단 변경" at bounding box center [913, 257] width 55 height 17
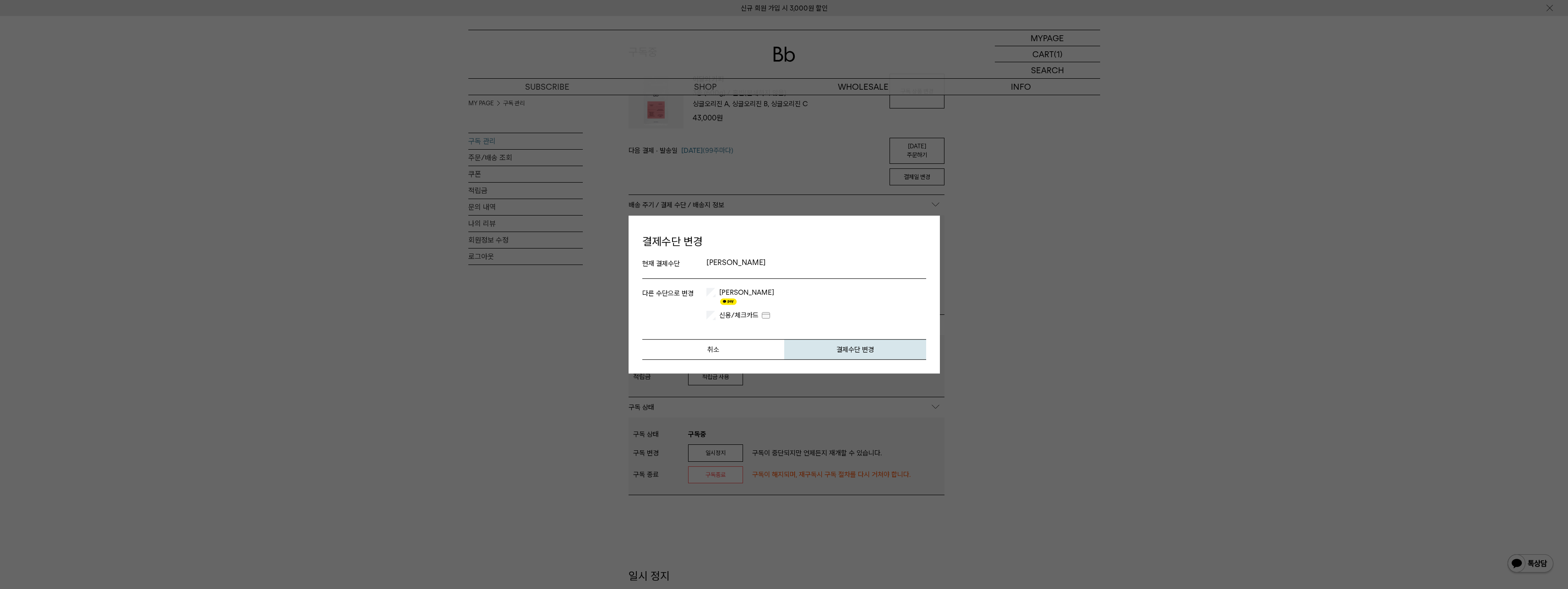
click at [721, 296] on label "카카오페이" at bounding box center [745, 297] width 57 height 18
click at [850, 347] on button "결제수단 변경" at bounding box center [855, 349] width 142 height 21
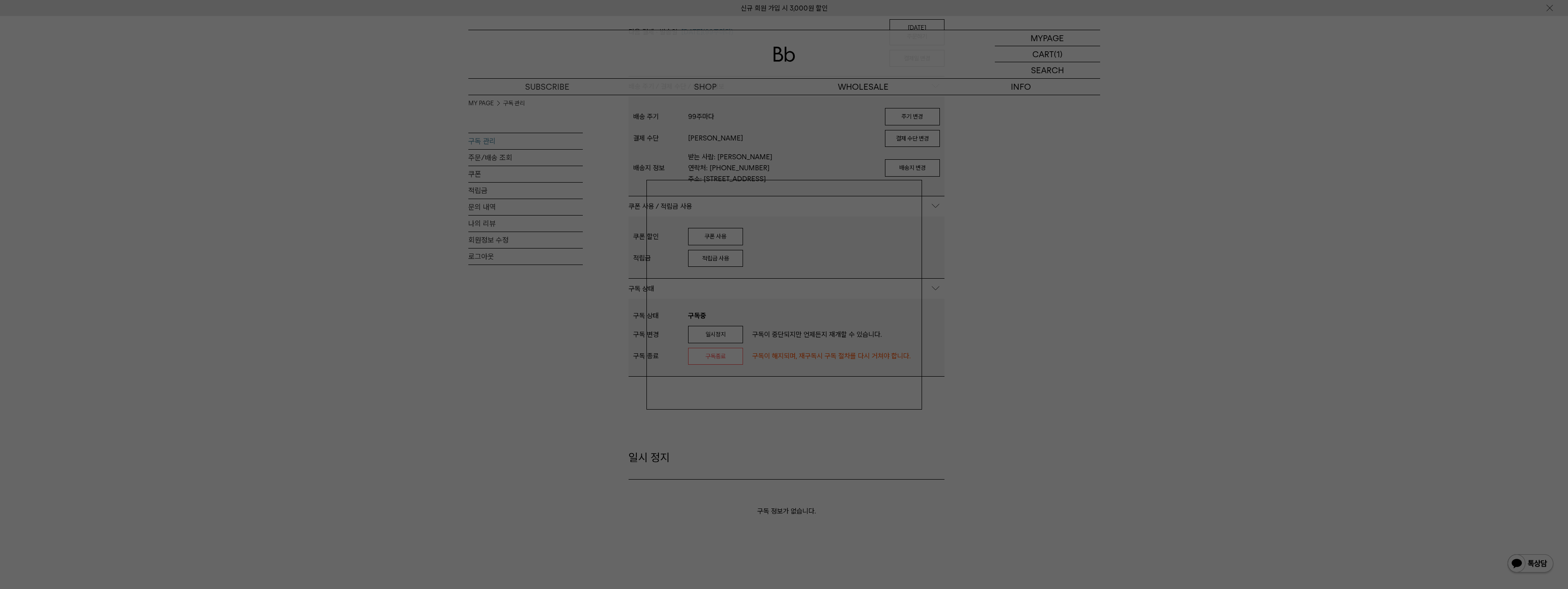
scroll to position [229, 0]
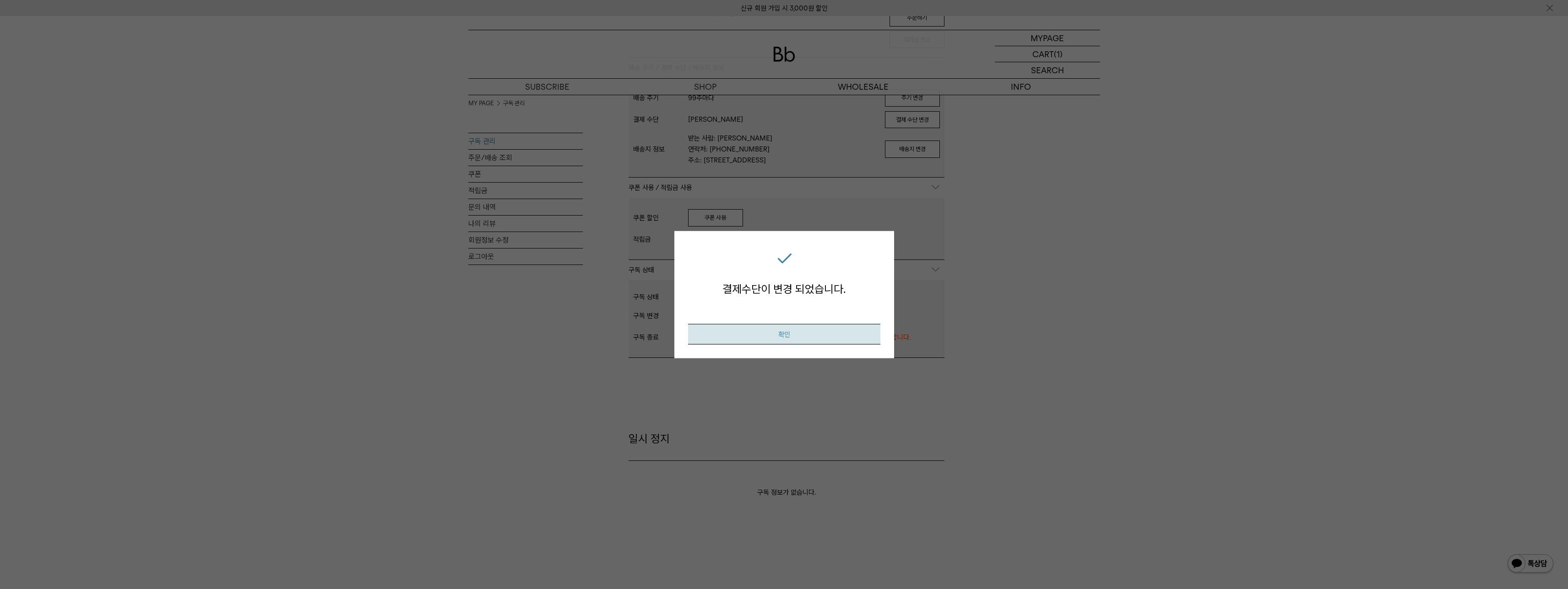
click at [811, 326] on button "확인" at bounding box center [784, 334] width 193 height 21
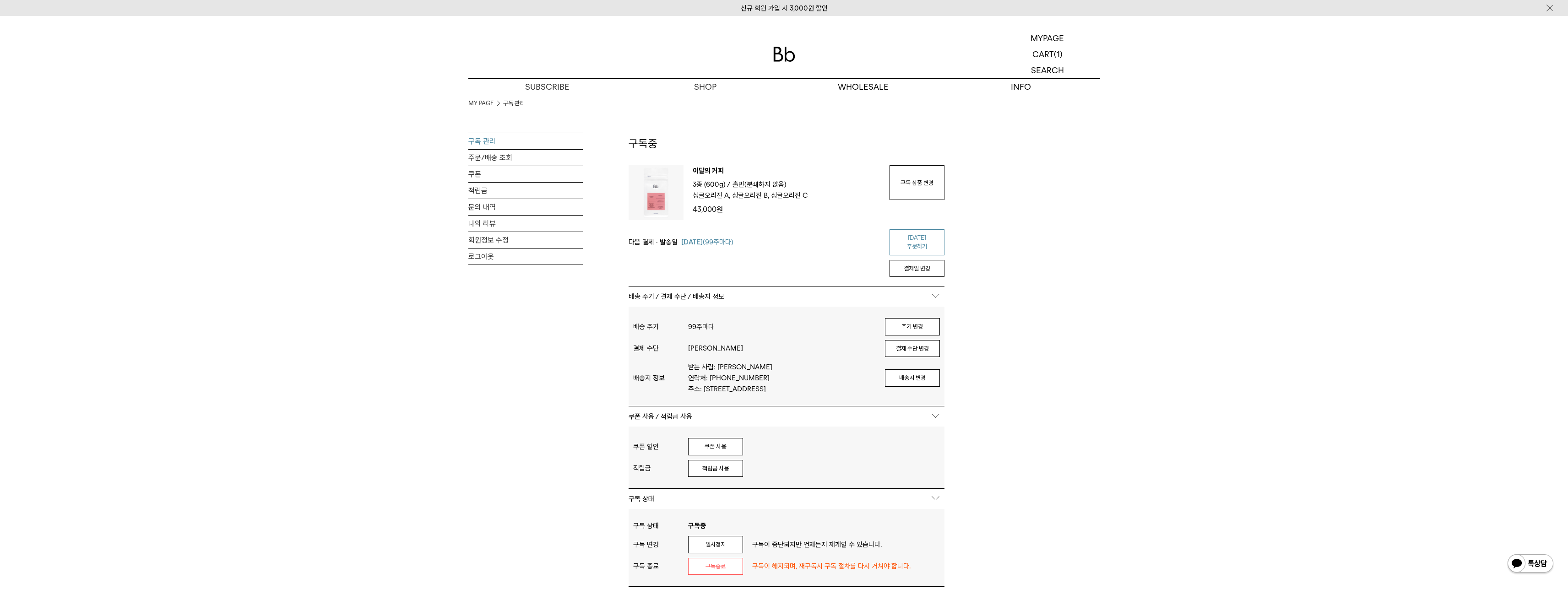
click at [907, 240] on link "[DATE] 주문하기" at bounding box center [917, 242] width 55 height 26
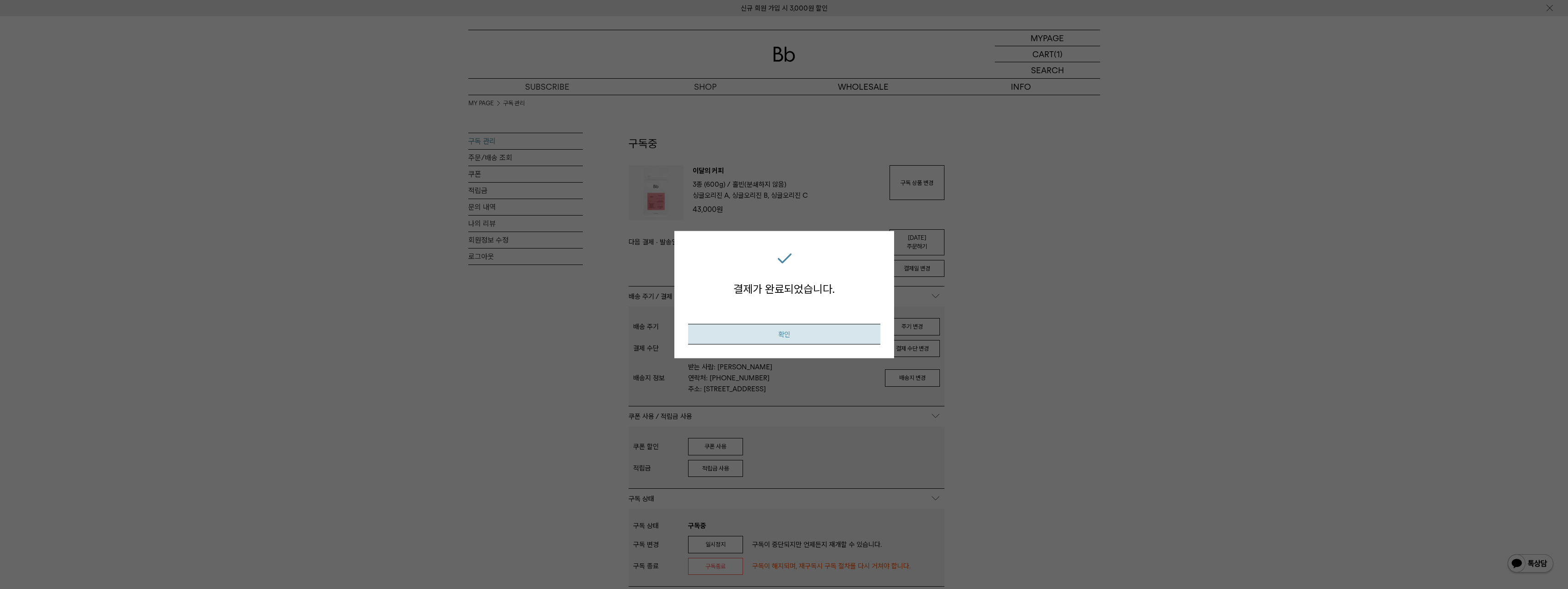
click at [844, 331] on button "확인" at bounding box center [784, 334] width 193 height 21
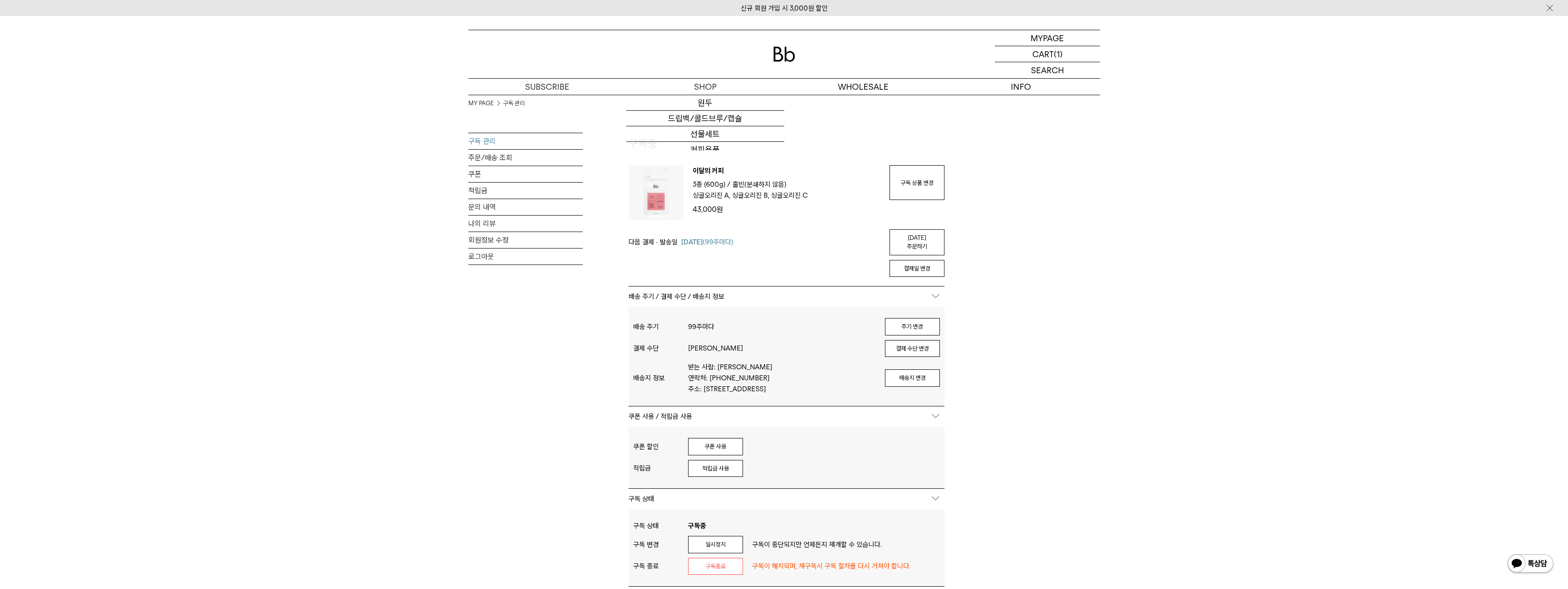
click at [764, 52] on div at bounding box center [784, 54] width 631 height 48
drag, startPoint x: 775, startPoint y: 52, endPoint x: 756, endPoint y: 84, distance: 37.2
click at [775, 53] on img at bounding box center [784, 54] width 22 height 15
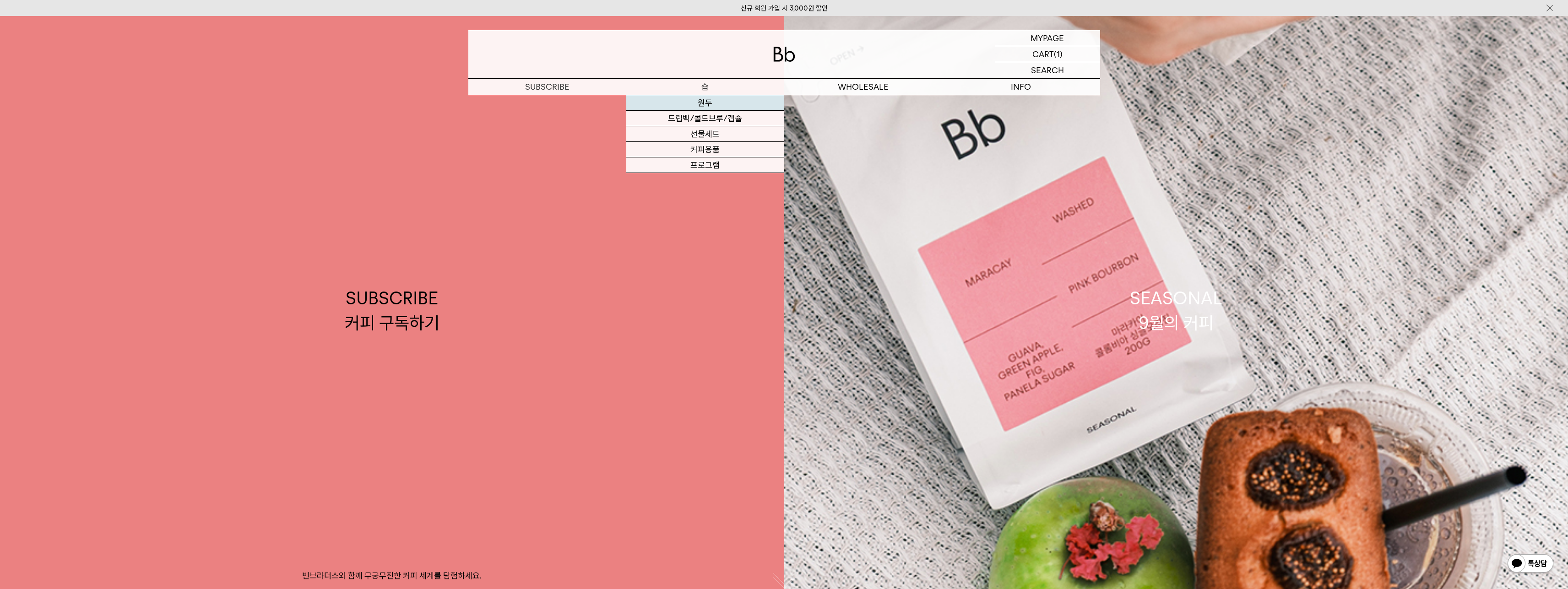
click at [706, 106] on link "원두" at bounding box center [705, 103] width 158 height 15
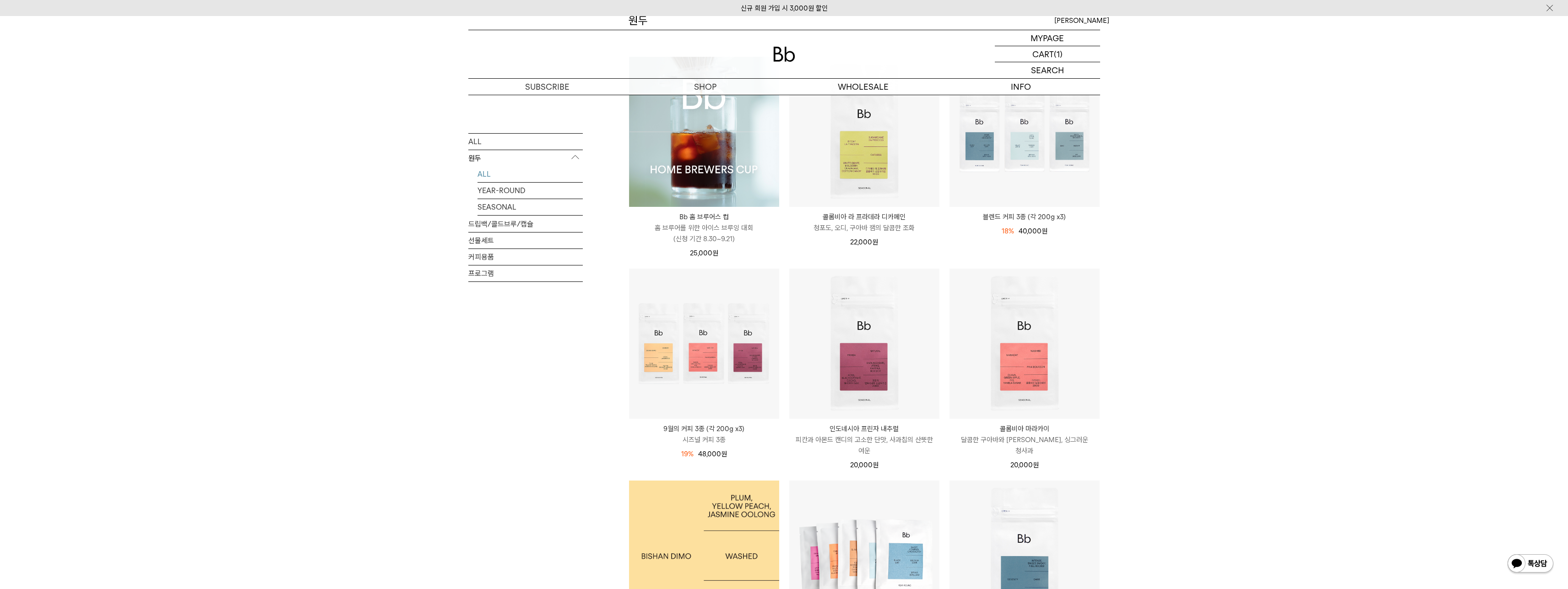
scroll to position [46, 0]
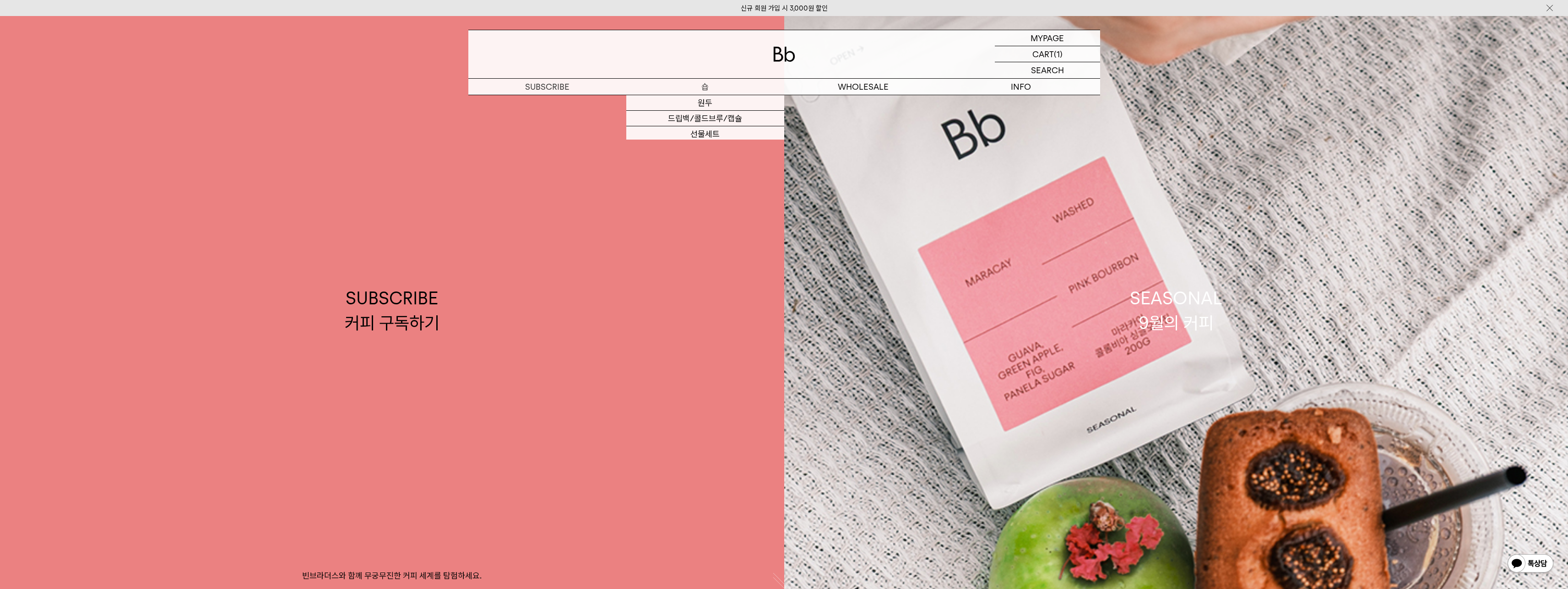
click at [700, 108] on link "원두" at bounding box center [705, 103] width 158 height 15
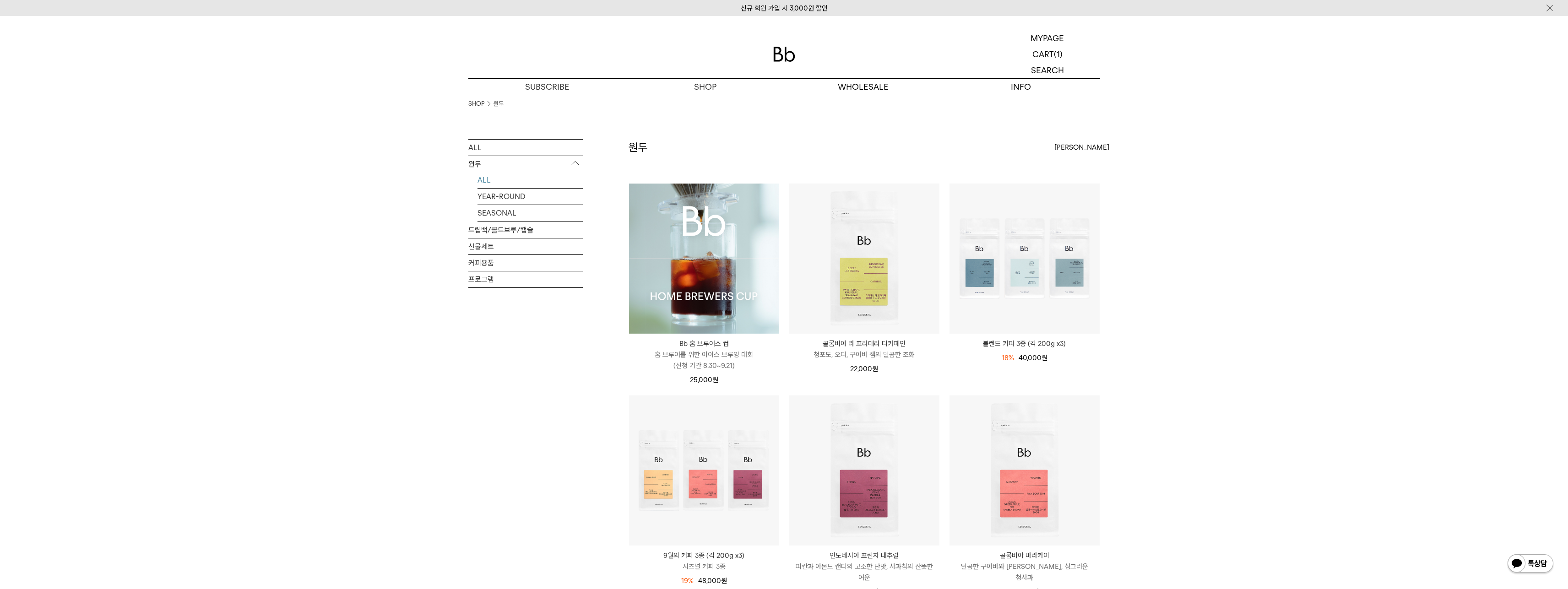
click at [705, 263] on img at bounding box center [704, 258] width 150 height 150
